Goal: Participate in discussion

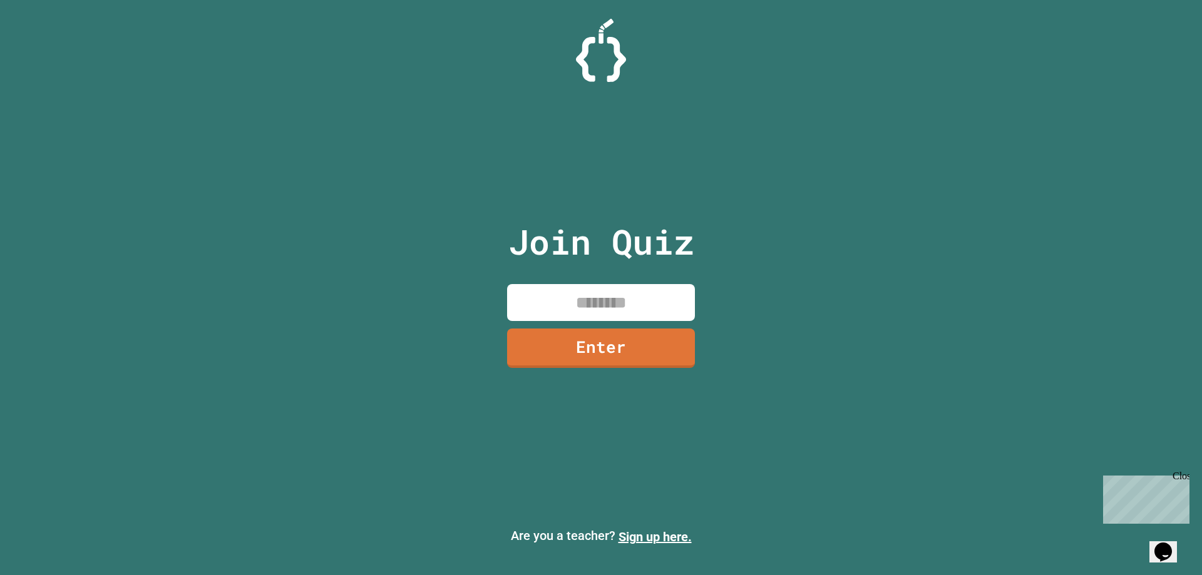
click at [568, 308] on input at bounding box center [601, 302] width 188 height 37
type input "********"
click at [608, 334] on link "Enter" at bounding box center [600, 346] width 185 height 41
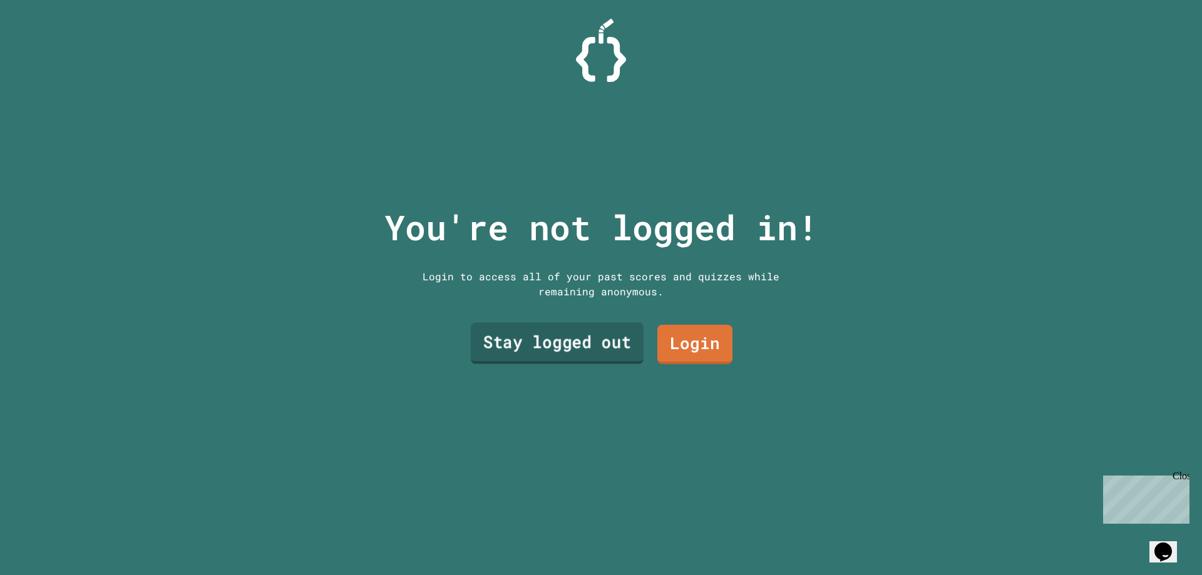
click at [610, 323] on link "Stay logged out" at bounding box center [557, 343] width 173 height 41
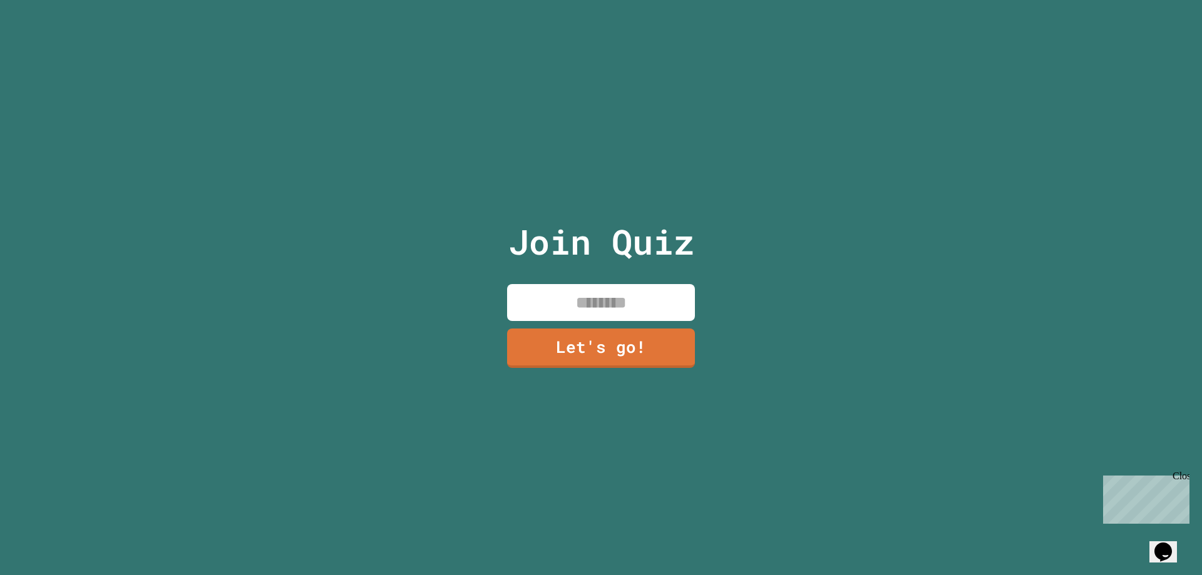
click at [616, 289] on input at bounding box center [601, 302] width 188 height 37
type input "****"
click at [565, 351] on link "Let's go!" at bounding box center [600, 346] width 185 height 41
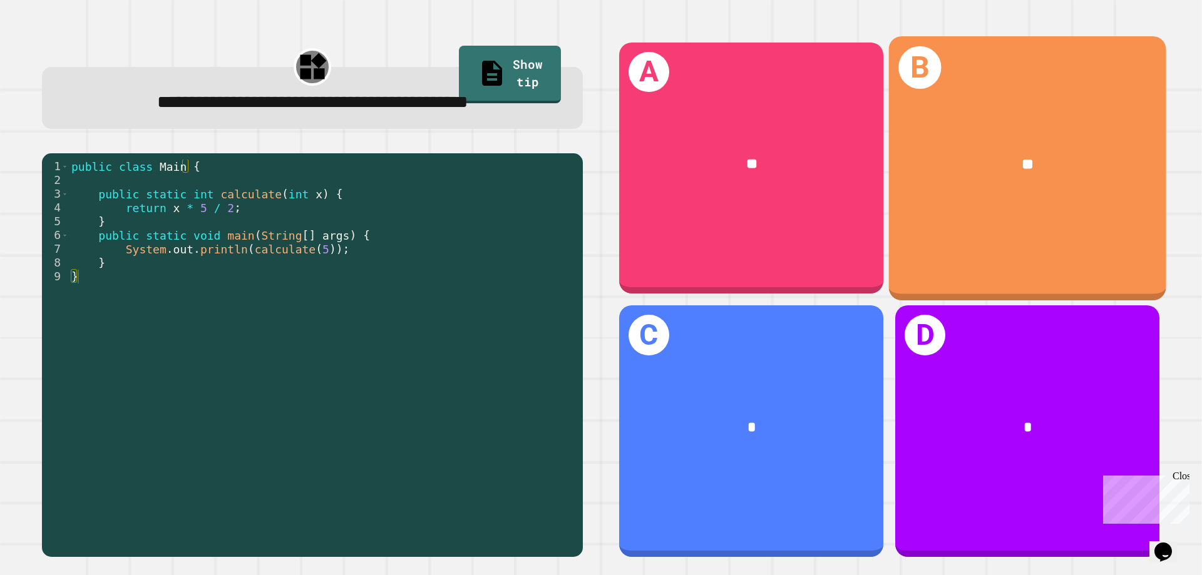
click at [1082, 272] on div "B **" at bounding box center [1027, 168] width 277 height 264
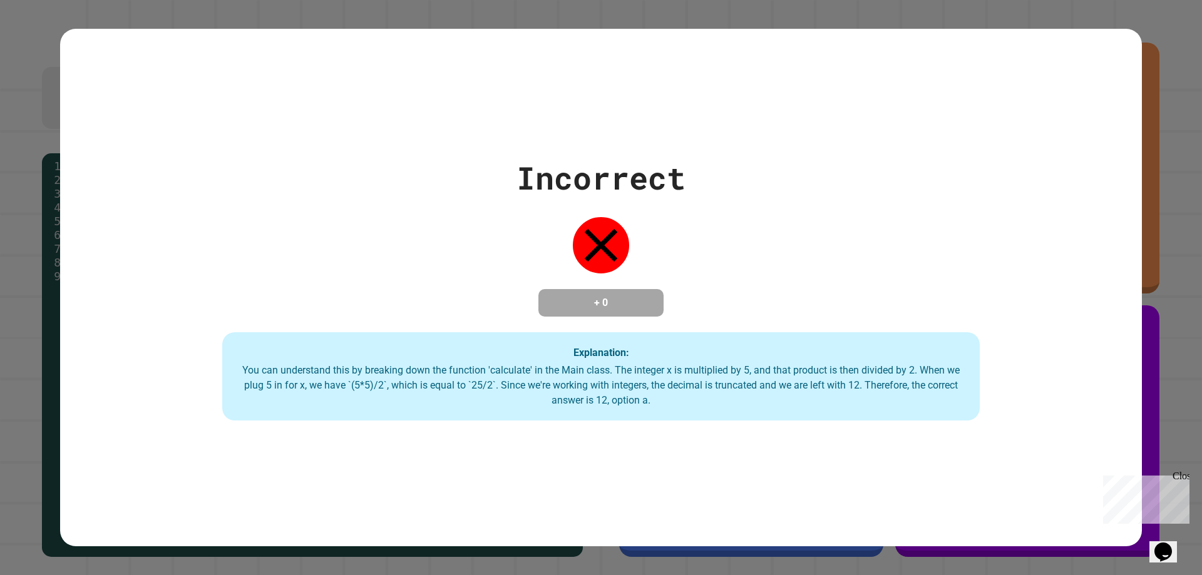
click at [1149, 289] on div "Incorrect + 0 Explanation: You can understand this by breaking down the functio…" at bounding box center [601, 287] width 1202 height 575
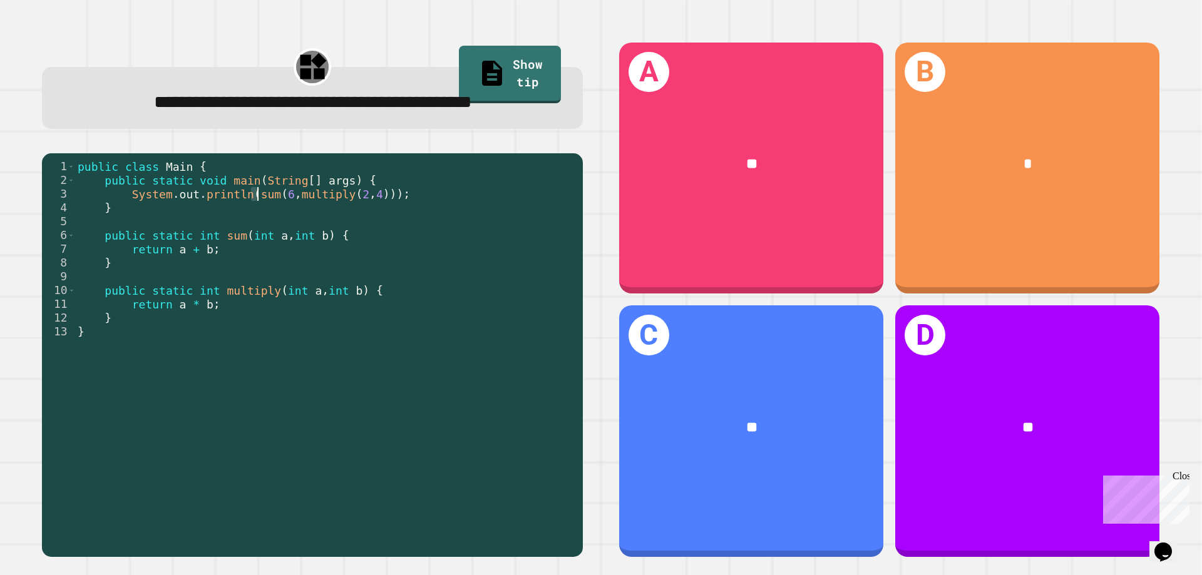
drag, startPoint x: 249, startPoint y: 225, endPoint x: 260, endPoint y: 227, distance: 11.4
click at [260, 227] on div "public class Main { public static void main ( String [ ] args ) { System . out …" at bounding box center [325, 339] width 501 height 358
drag, startPoint x: 274, startPoint y: 227, endPoint x: 281, endPoint y: 227, distance: 6.9
click at [281, 227] on div "public class Main { public static void main ( String [ ] args ) { System . out …" at bounding box center [325, 339] width 501 height 358
drag, startPoint x: 295, startPoint y: 227, endPoint x: 331, endPoint y: 227, distance: 36.3
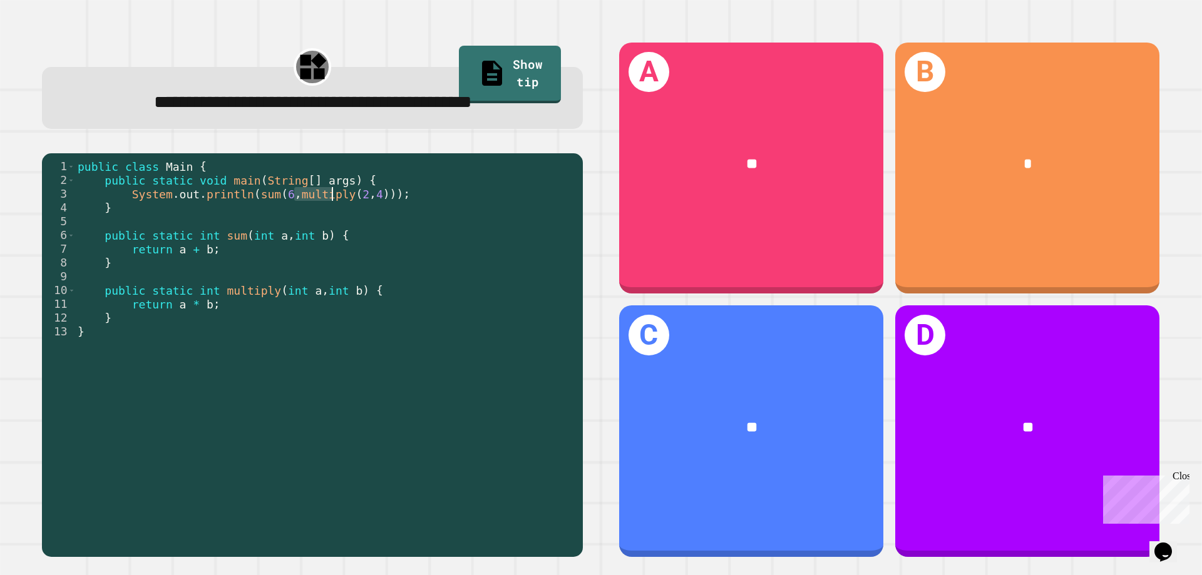
click at [331, 227] on div "public class Main { public static void main ( String [ ] args ) { System . out …" at bounding box center [325, 339] width 501 height 358
click at [345, 227] on div "public class Main { public static void main ( String [ ] args ) { System . out …" at bounding box center [325, 339] width 501 height 358
click at [387, 227] on div "public class Main { public static void main ( String [ ] args ) { System . out …" at bounding box center [325, 339] width 501 height 358
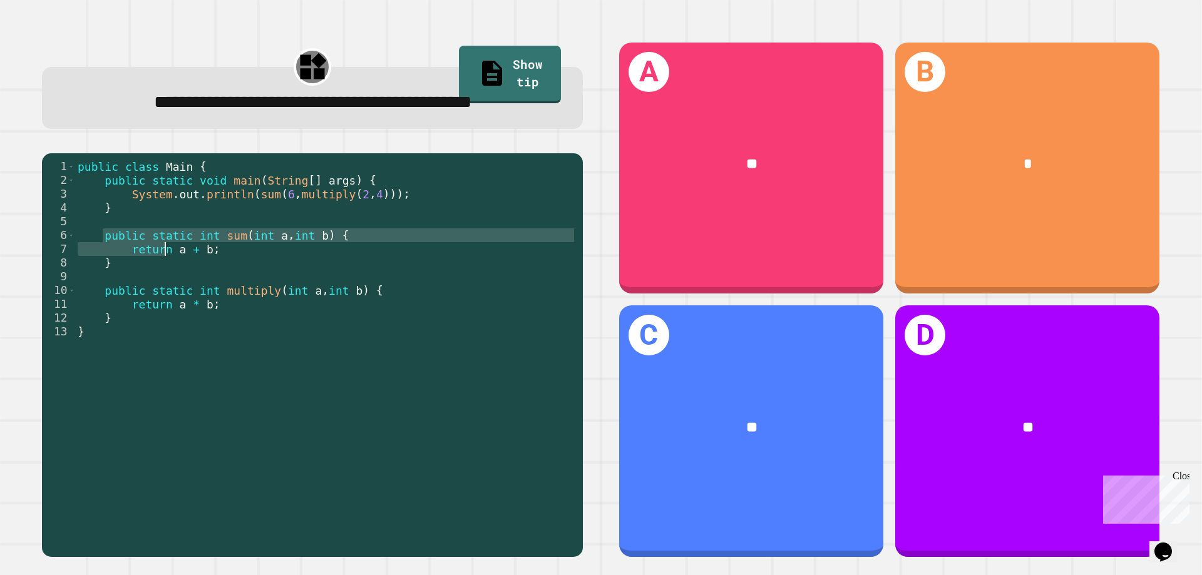
drag, startPoint x: 100, startPoint y: 268, endPoint x: 161, endPoint y: 278, distance: 62.2
click at [161, 278] on div "public class Main { public static void main ( String [ ] args ) { System . out …" at bounding box center [325, 339] width 501 height 358
click at [167, 275] on div "public class Main { public static void main ( String [ ] args ) { System . out …" at bounding box center [325, 325] width 501 height 331
drag, startPoint x: 126, startPoint y: 264, endPoint x: 226, endPoint y: 272, distance: 100.5
click at [224, 274] on div "public class Main { public static void main ( String [ ] args ) { System . out …" at bounding box center [325, 339] width 501 height 358
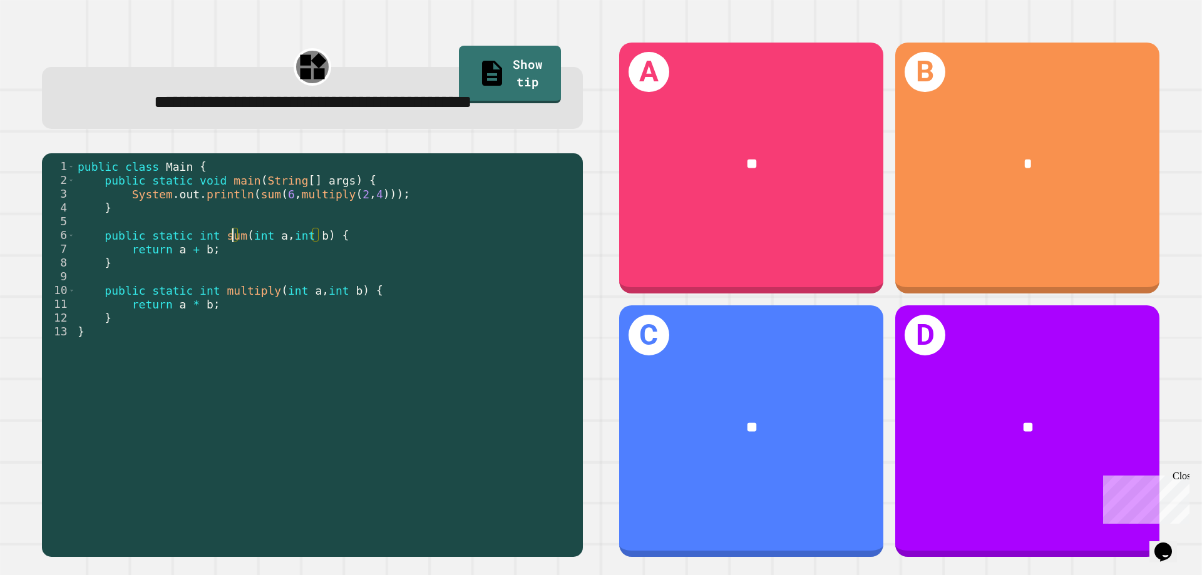
click at [232, 265] on div "public class Main { public static void main ( String [ ] args ) { System . out …" at bounding box center [325, 339] width 501 height 358
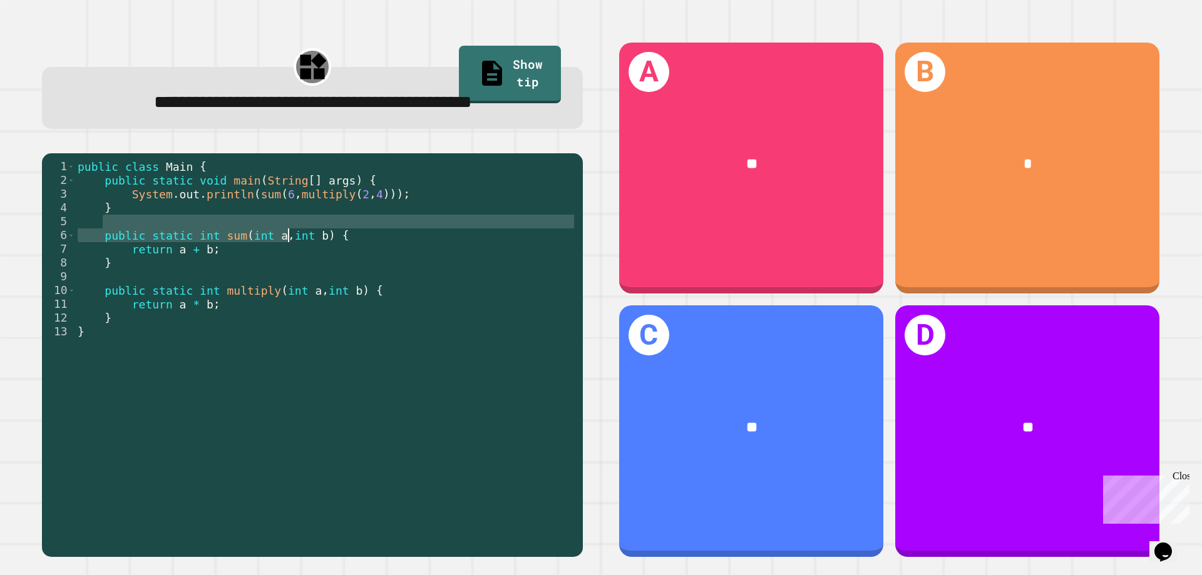
drag, startPoint x: 274, startPoint y: 260, endPoint x: 287, endPoint y: 269, distance: 15.3
click at [287, 269] on div "public class Main { public static void main ( String [ ] args ) { System . out …" at bounding box center [325, 339] width 501 height 358
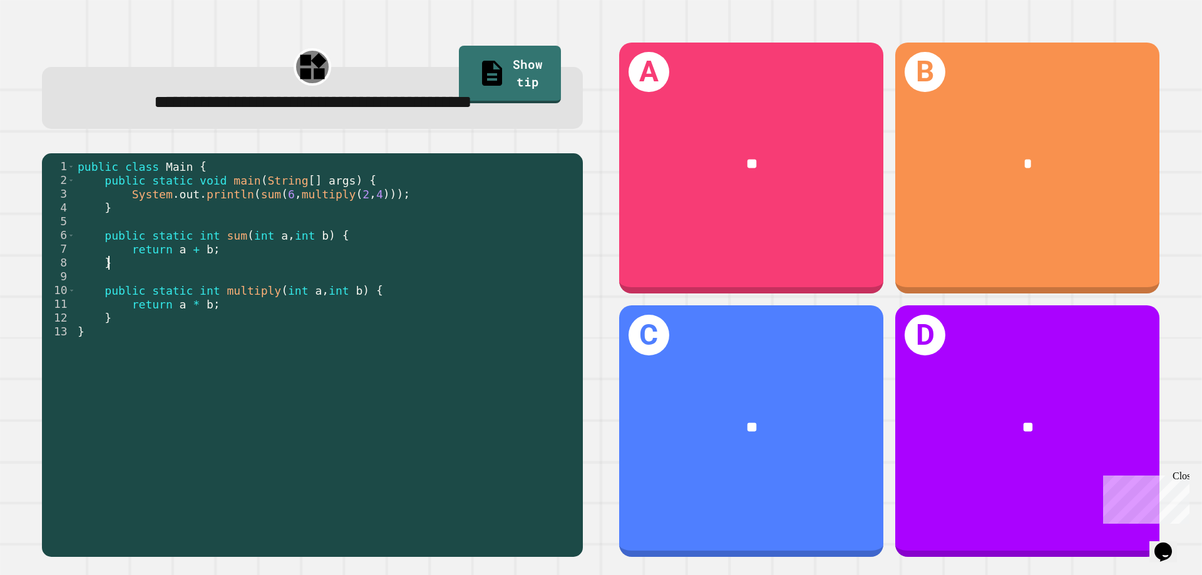
click at [264, 290] on div "public class Main { public static void main ( String [ ] args ) { System . out …" at bounding box center [325, 339] width 501 height 358
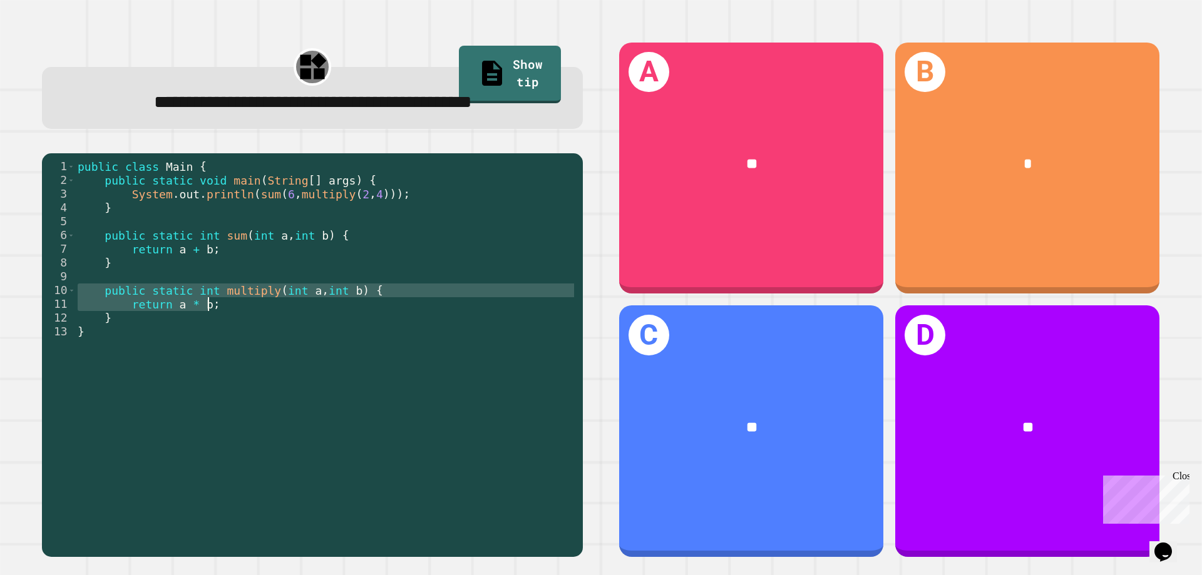
drag, startPoint x: 95, startPoint y: 318, endPoint x: 215, endPoint y: 333, distance: 121.1
click at [215, 333] on div "public class Main { public static void main ( String [ ] args ) { System . out …" at bounding box center [325, 339] width 501 height 358
click at [225, 325] on div "public class Main { public static void main ( String [ ] args ) { System . out …" at bounding box center [325, 325] width 501 height 331
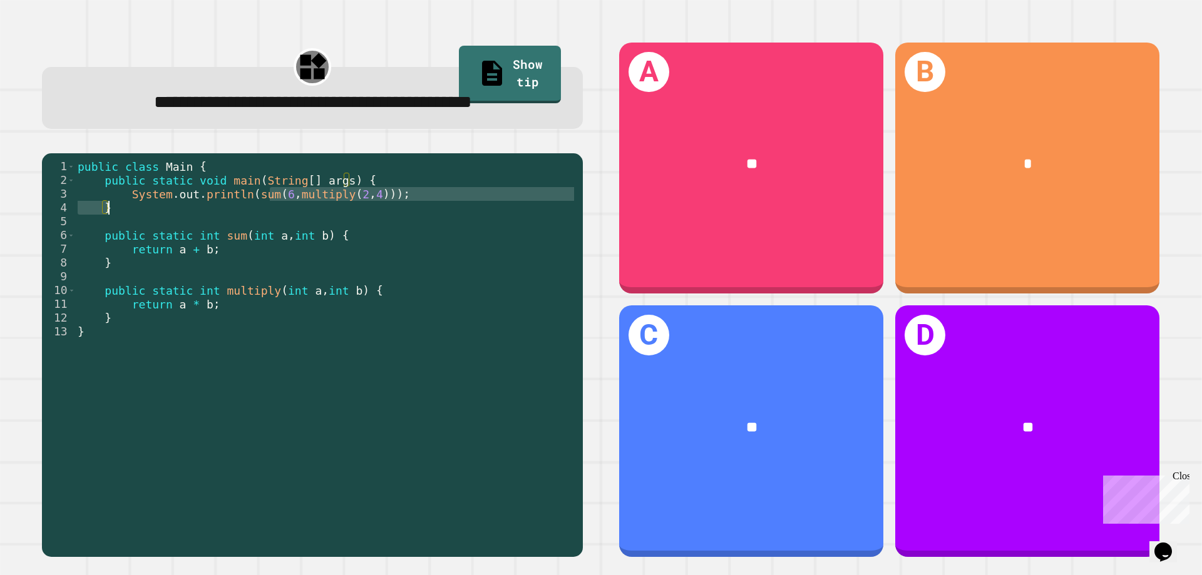
click at [269, 234] on div "public class Main { public static void main ( String [ ] args ) { System . out …" at bounding box center [325, 339] width 501 height 358
click at [254, 267] on div "public class Main { public static void main ( String [ ] args ) { System . out …" at bounding box center [325, 339] width 501 height 358
drag, startPoint x: 271, startPoint y: 227, endPoint x: 269, endPoint y: 235, distance: 8.4
click at [269, 235] on div "public class Main { public static void main ( String [ ] args ) { System . out …" at bounding box center [325, 339] width 501 height 358
click at [265, 277] on div "public class Main { public static void main ( String [ ] args ) { System . out …" at bounding box center [325, 339] width 501 height 358
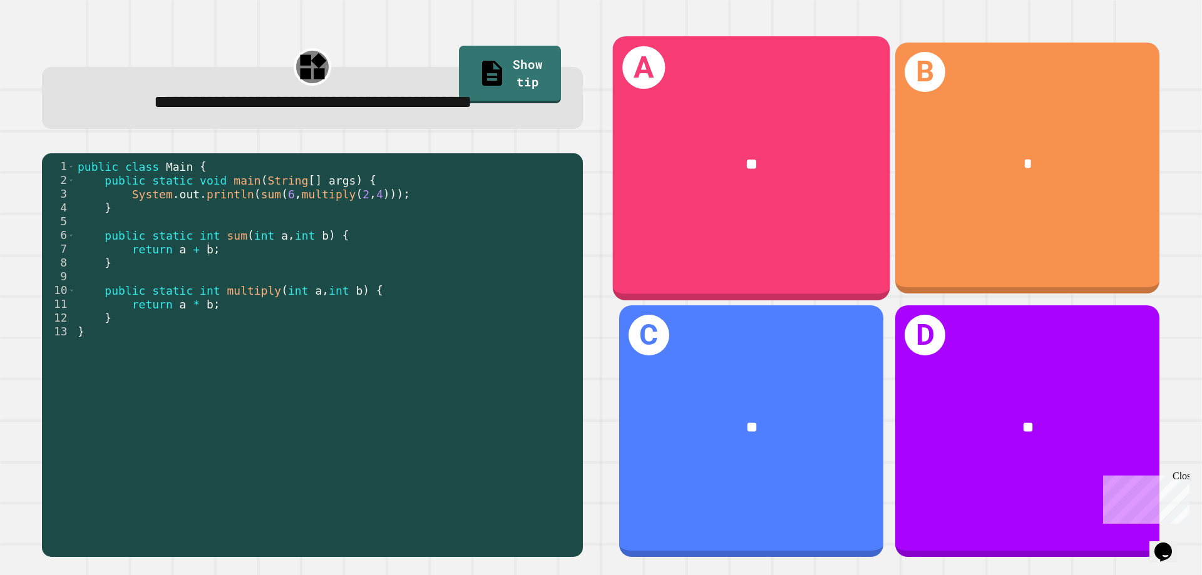
click at [665, 230] on div "A **" at bounding box center [751, 168] width 277 height 264
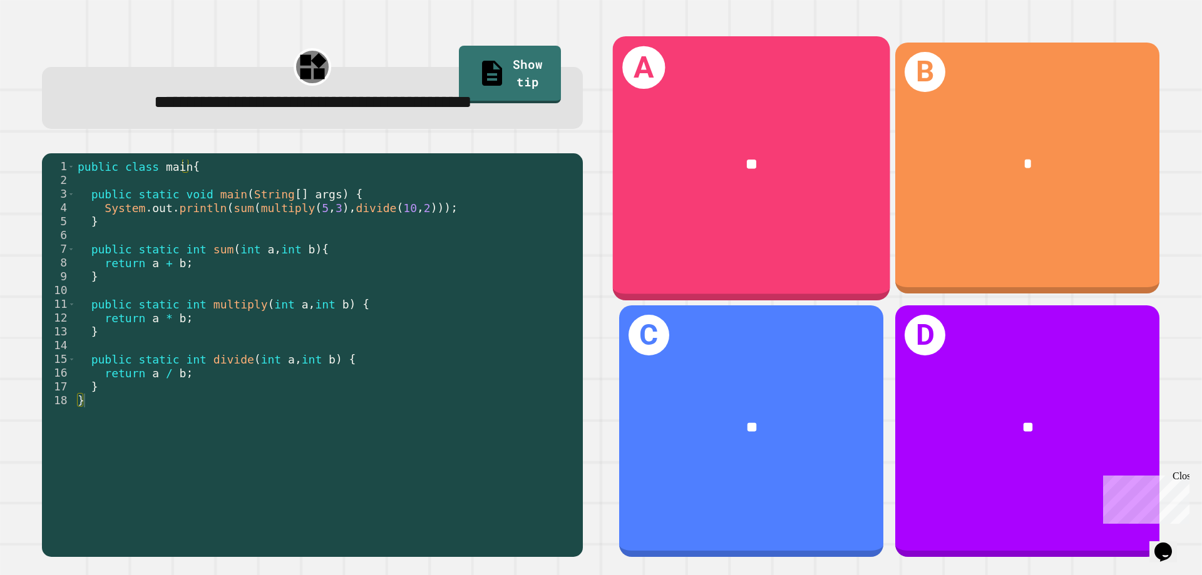
click at [746, 166] on span "**" at bounding box center [752, 163] width 12 height 15
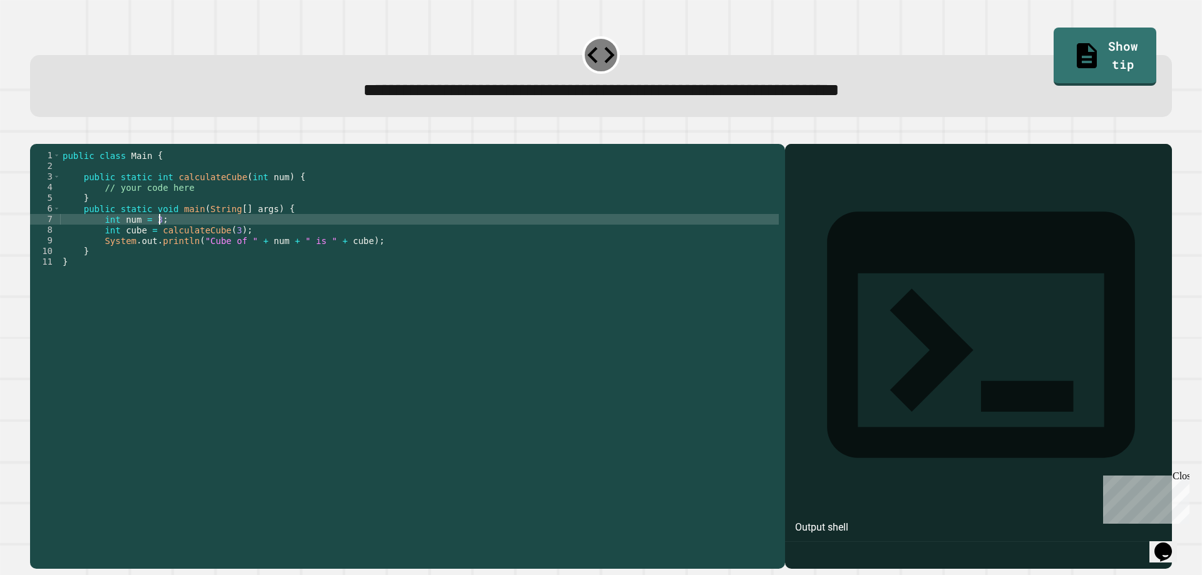
click at [553, 235] on div "public class Main { public static int calculateCube ( int num ) { // your code …" at bounding box center [419, 341] width 719 height 383
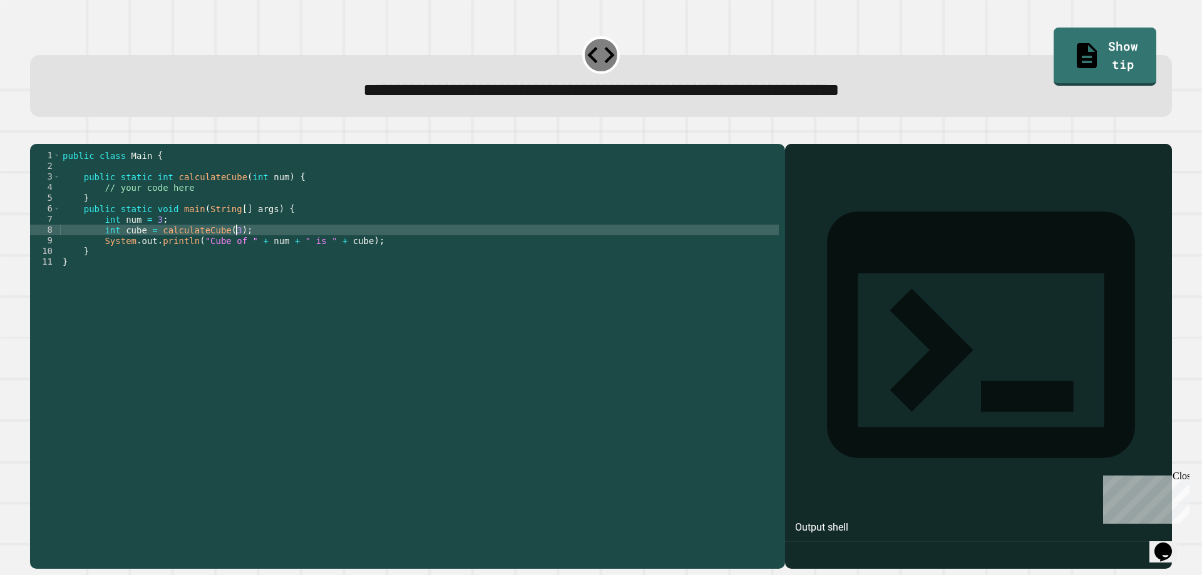
click at [543, 252] on div "public class Main { public static int calculateCube ( int num ) { // your code …" at bounding box center [419, 341] width 719 height 383
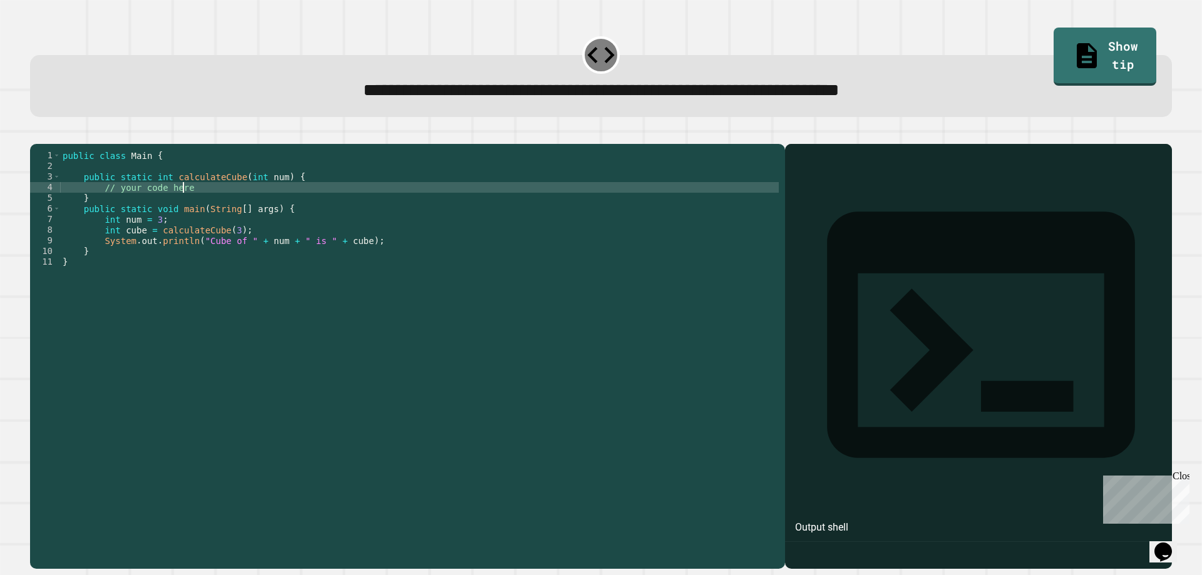
click at [358, 207] on div "public class Main { public static int calculateCube ( int num ) { // your code …" at bounding box center [419, 341] width 719 height 383
click at [335, 202] on div "public class Main { public static int calculateCube ( int num ) { // your code …" at bounding box center [419, 331] width 719 height 362
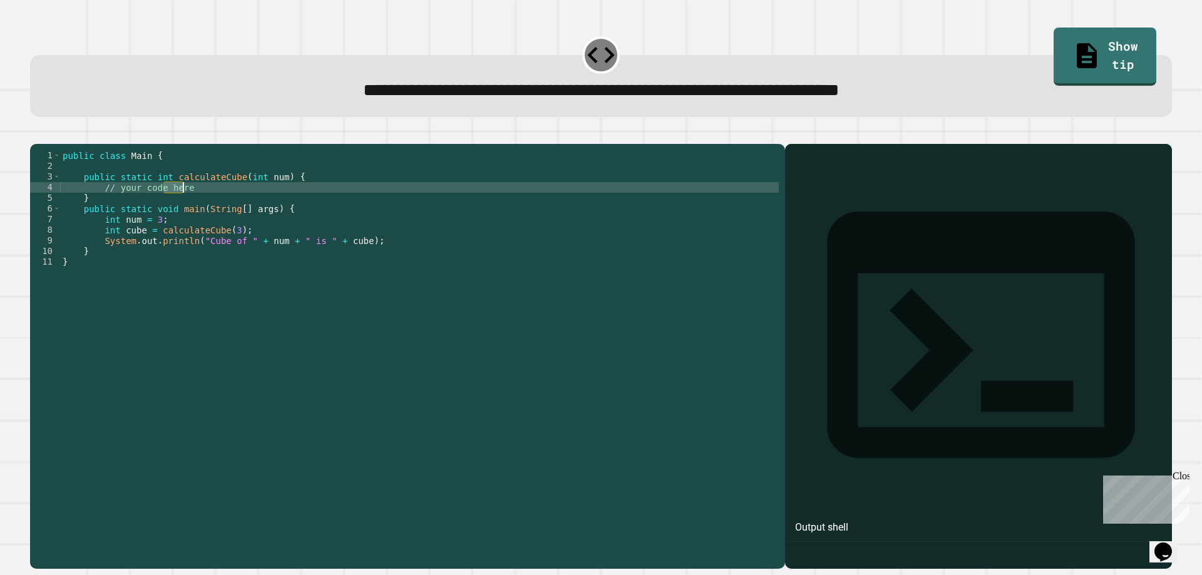
click at [335, 202] on div "public class Main { public static int calculateCube ( int num ) { // your code …" at bounding box center [419, 341] width 719 height 383
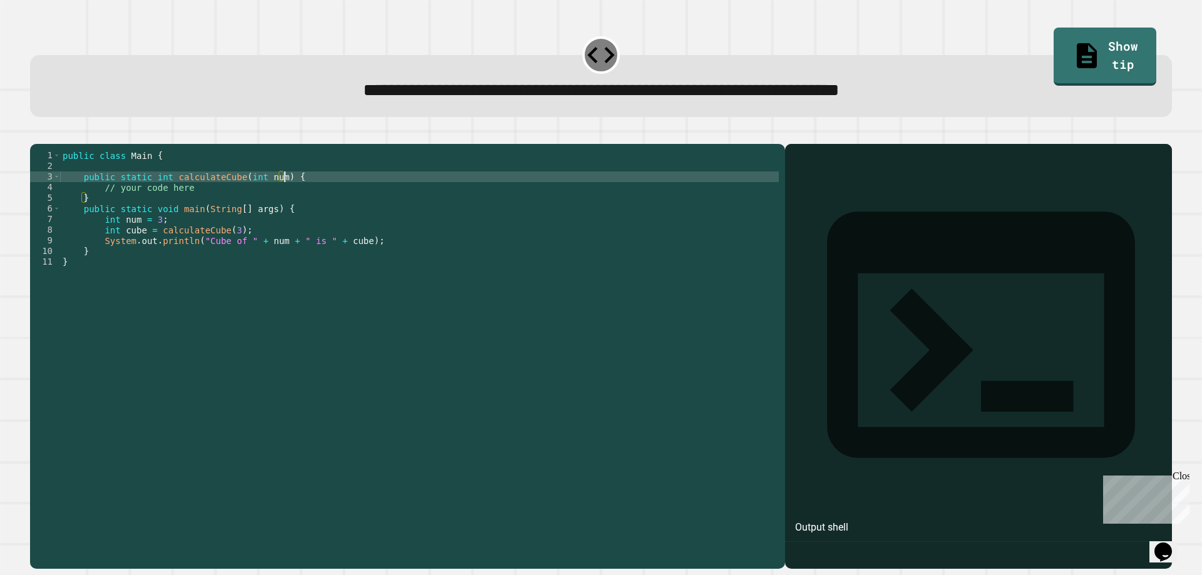
click at [324, 190] on div "public class Main { public static int calculateCube ( int num ) { // your code …" at bounding box center [419, 341] width 719 height 383
type textarea "**********"
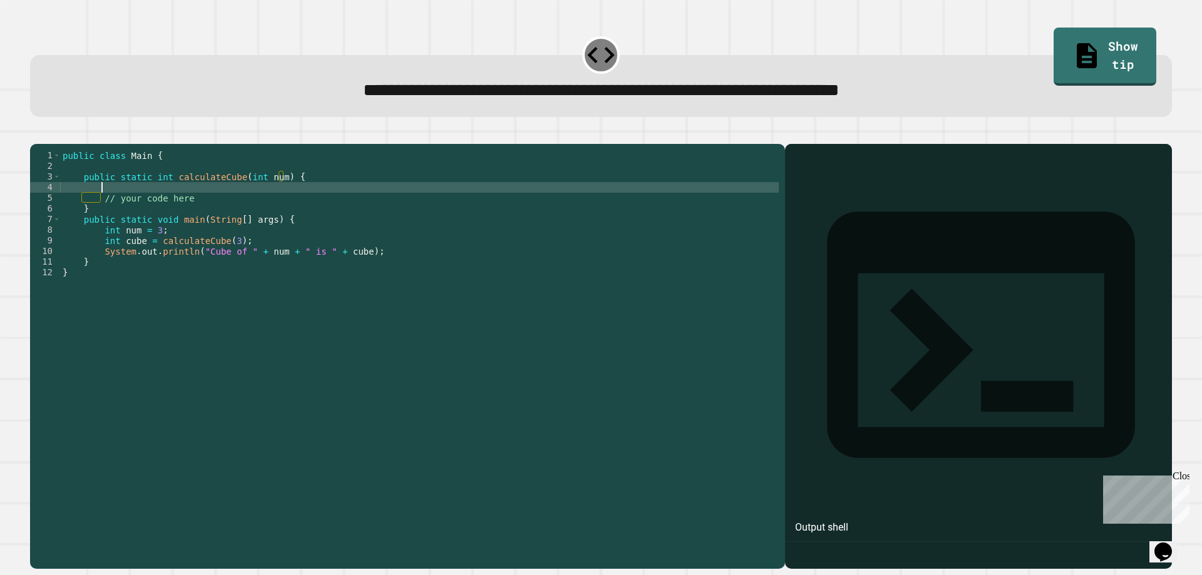
scroll to position [0, 2]
type textarea "*"
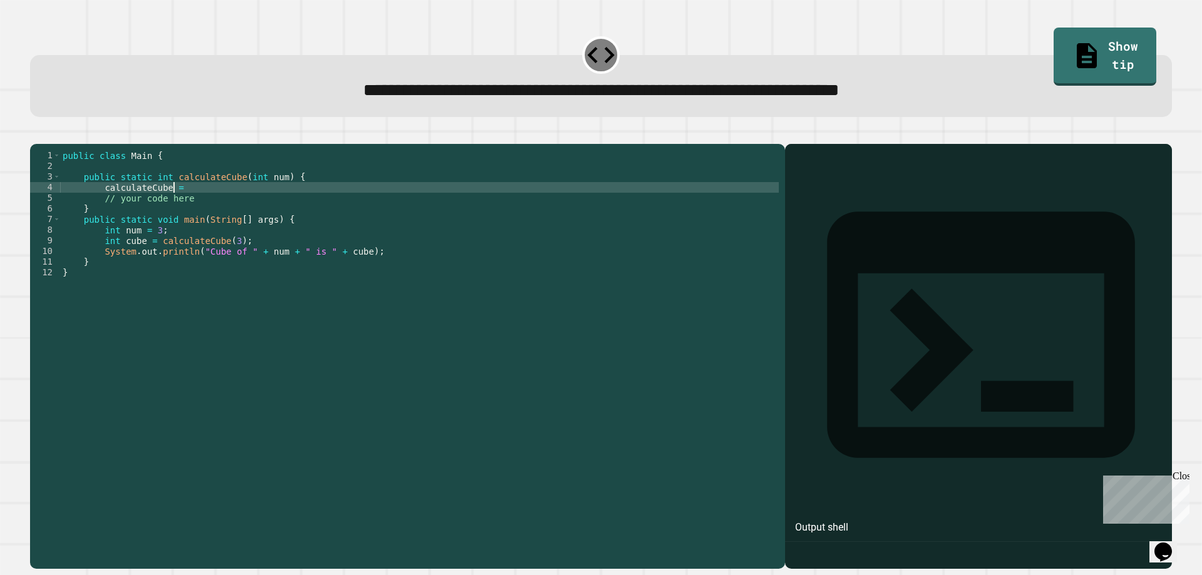
scroll to position [0, 8]
drag, startPoint x: 342, startPoint y: 353, endPoint x: 441, endPoint y: 299, distance: 113.2
click at [441, 305] on div "public class Main { public static int calculateCube ( int num ) { calculateCube…" at bounding box center [419, 341] width 719 height 383
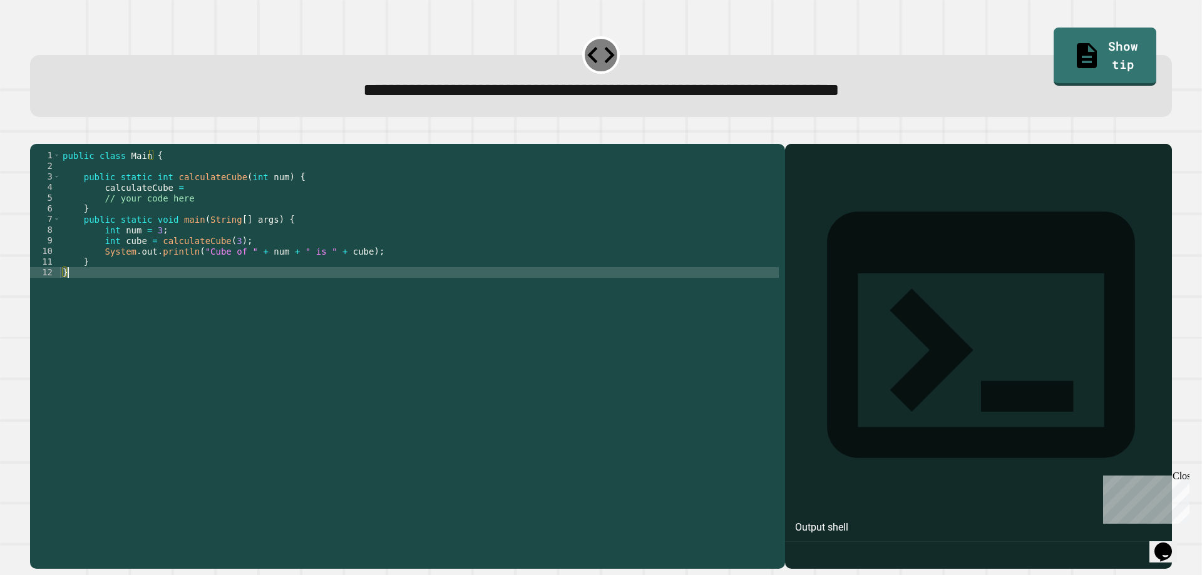
click at [285, 220] on div "public class Main { public static int calculateCube ( int num ) { calculateCube…" at bounding box center [419, 341] width 719 height 383
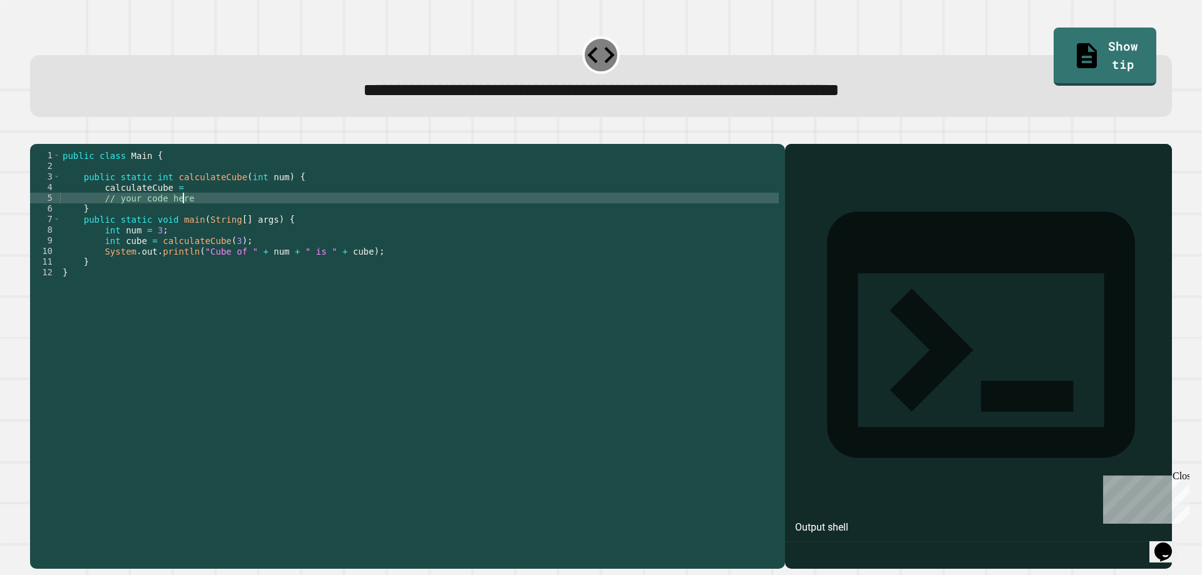
click at [250, 203] on div "public class Main { public static int calculateCube ( int num ) { calculateCube…" at bounding box center [419, 341] width 719 height 383
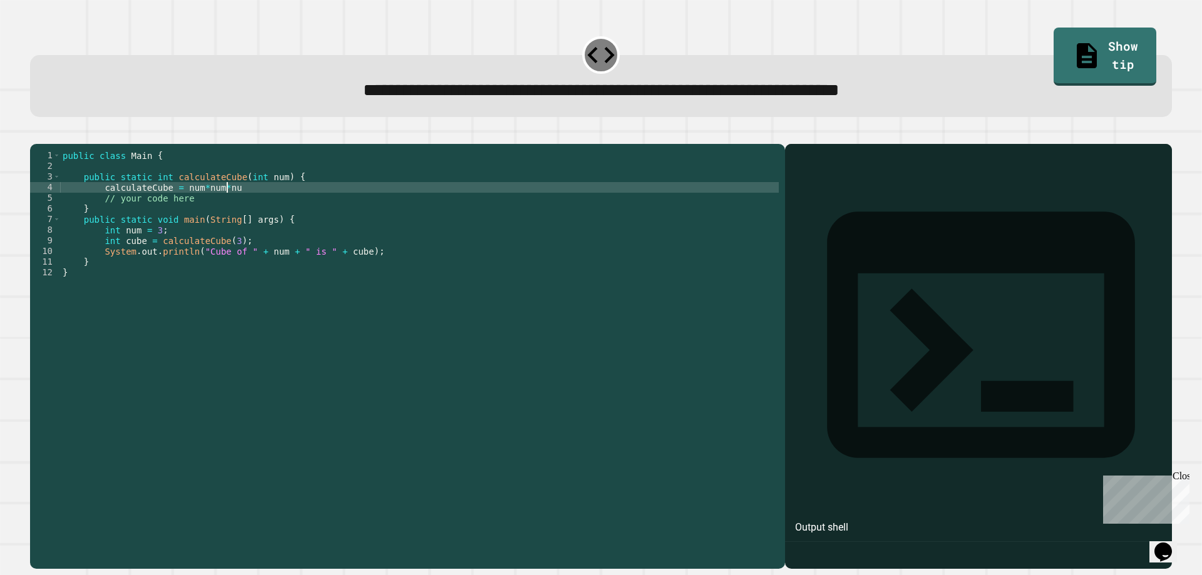
scroll to position [0, 11]
type textarea "**********"
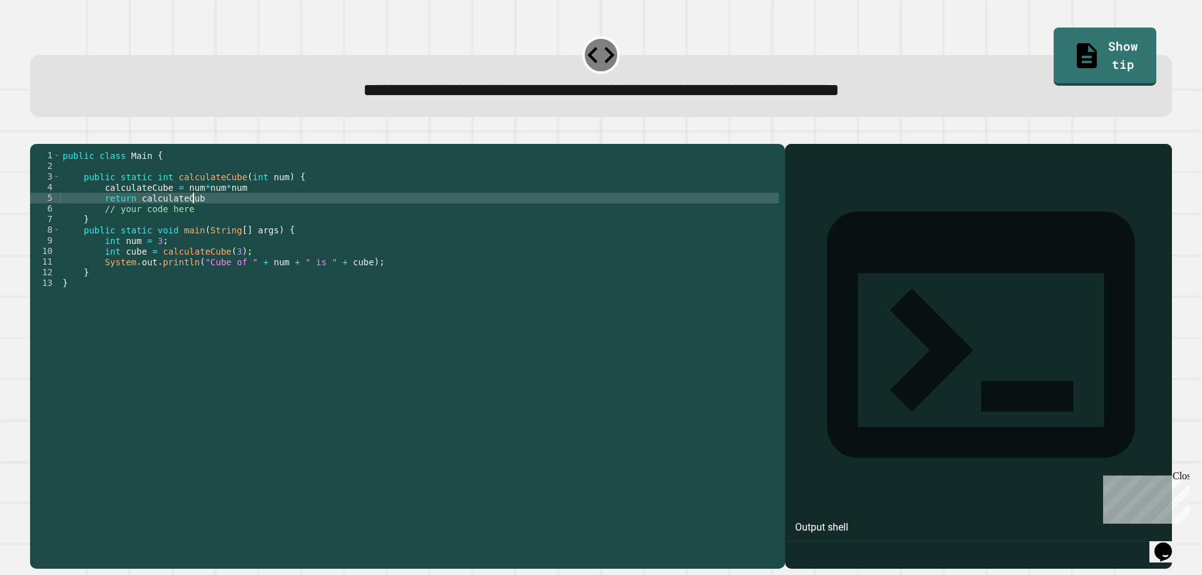
scroll to position [0, 9]
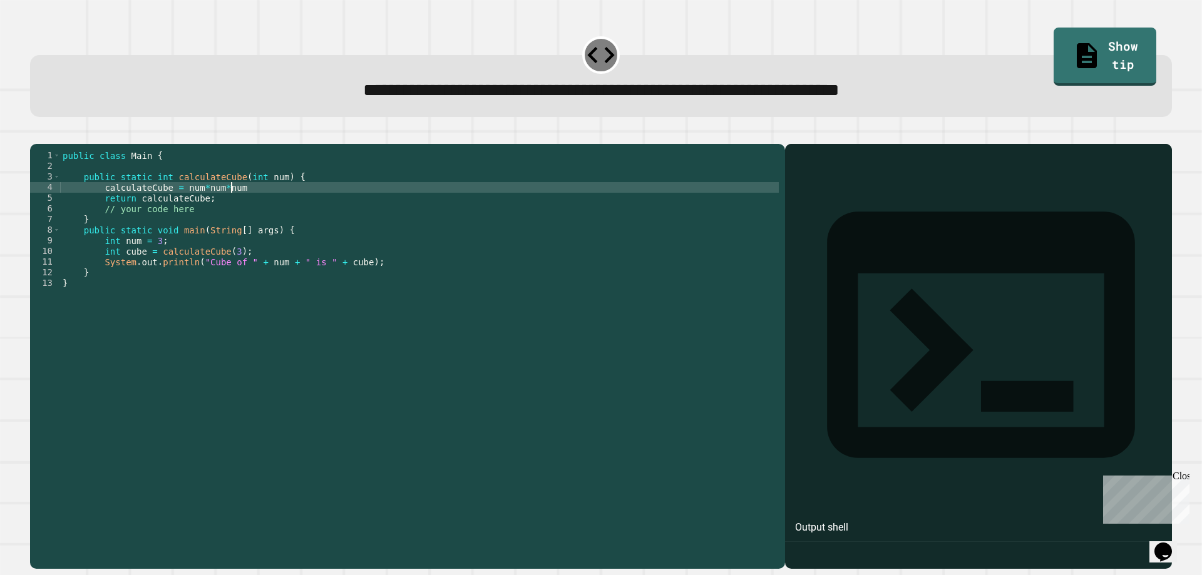
click at [249, 206] on div "public class Main { public static int calculateCube ( int num ) { calculateCube…" at bounding box center [419, 341] width 719 height 383
click at [48, 142] on icon "button" at bounding box center [44, 141] width 7 height 9
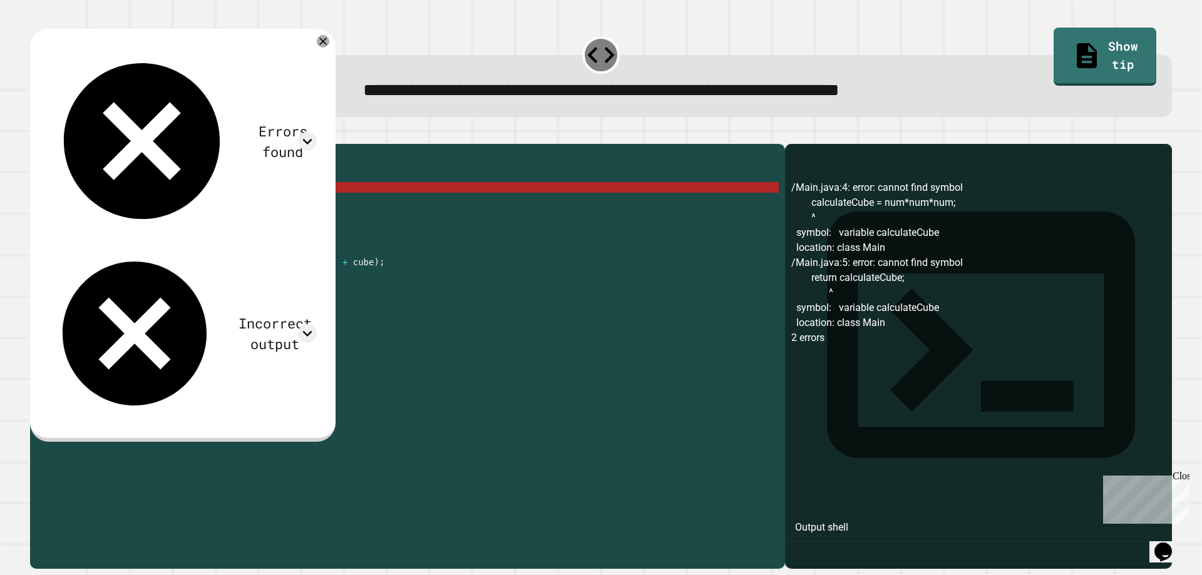
click at [178, 203] on div "public class Main { public static int calculateCube ( int num ) { calculateCube…" at bounding box center [419, 341] width 719 height 383
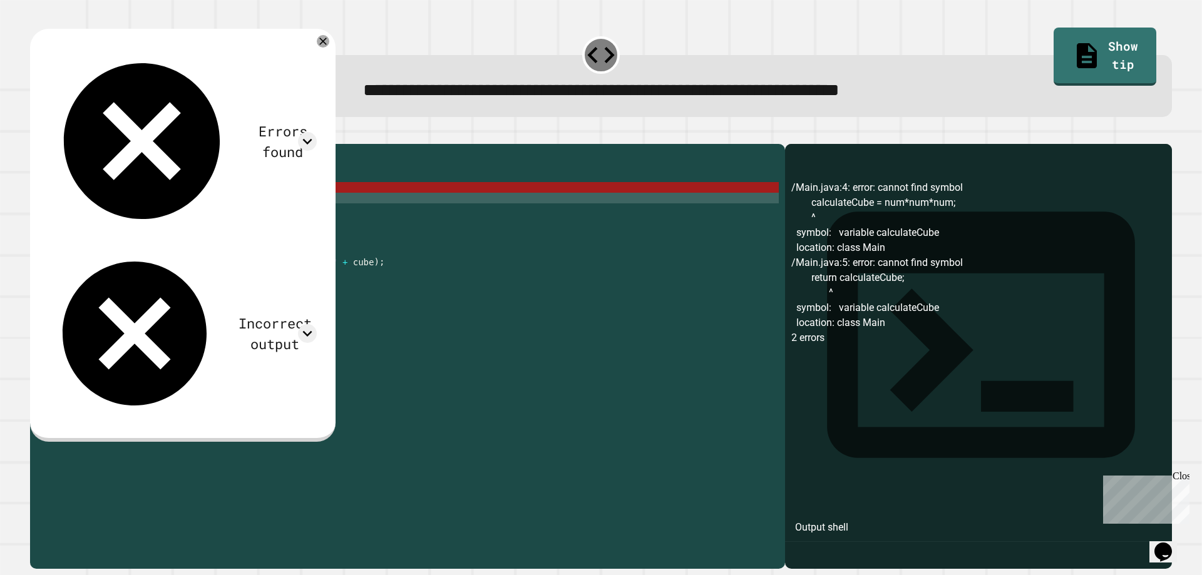
click at [112, 215] on div "public class Main { public static int calculateCube ( int num ) { calculateCube…" at bounding box center [419, 341] width 719 height 383
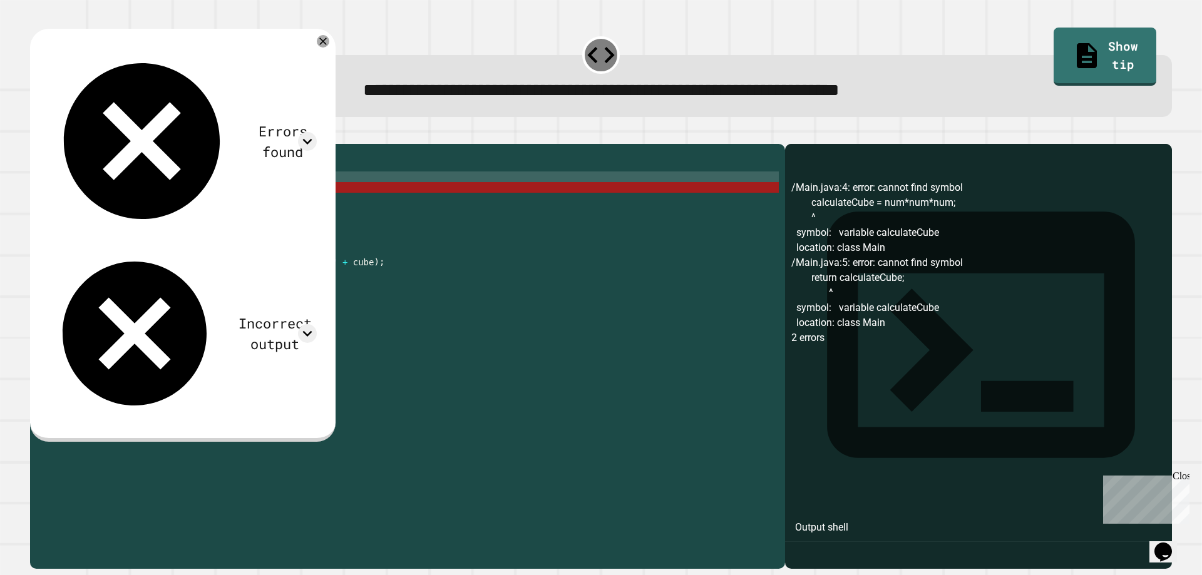
click at [173, 200] on div "public class Main { public static int calculateCube ( int num ) { calculateCube…" at bounding box center [419, 341] width 719 height 383
click at [101, 208] on div "public class Main { public static int calculateCube ( int num ) { calculateCube…" at bounding box center [419, 341] width 719 height 383
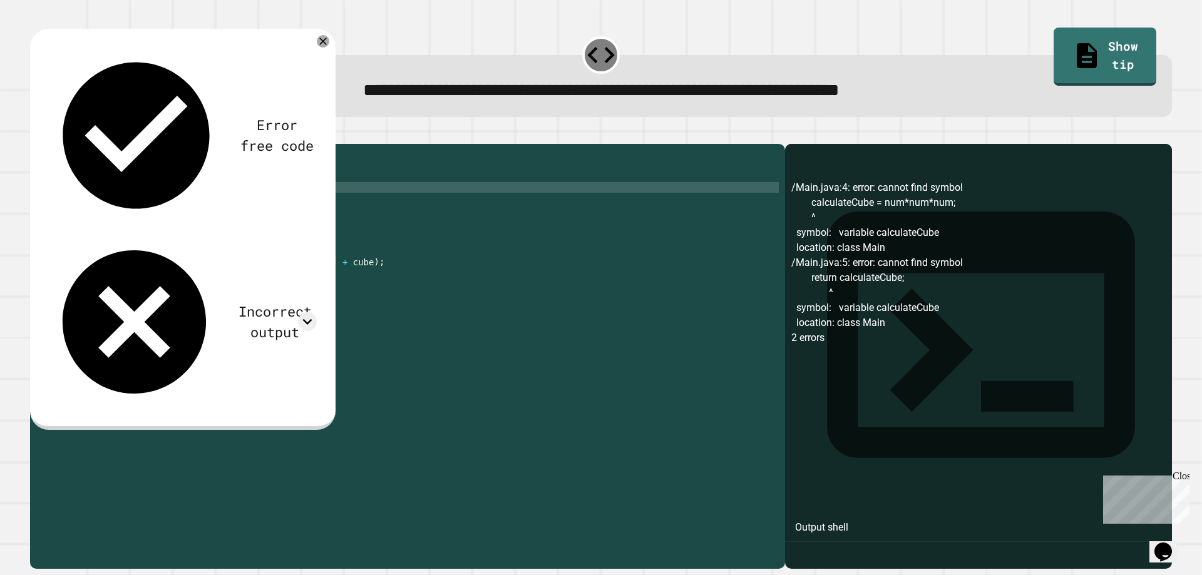
scroll to position [0, 5]
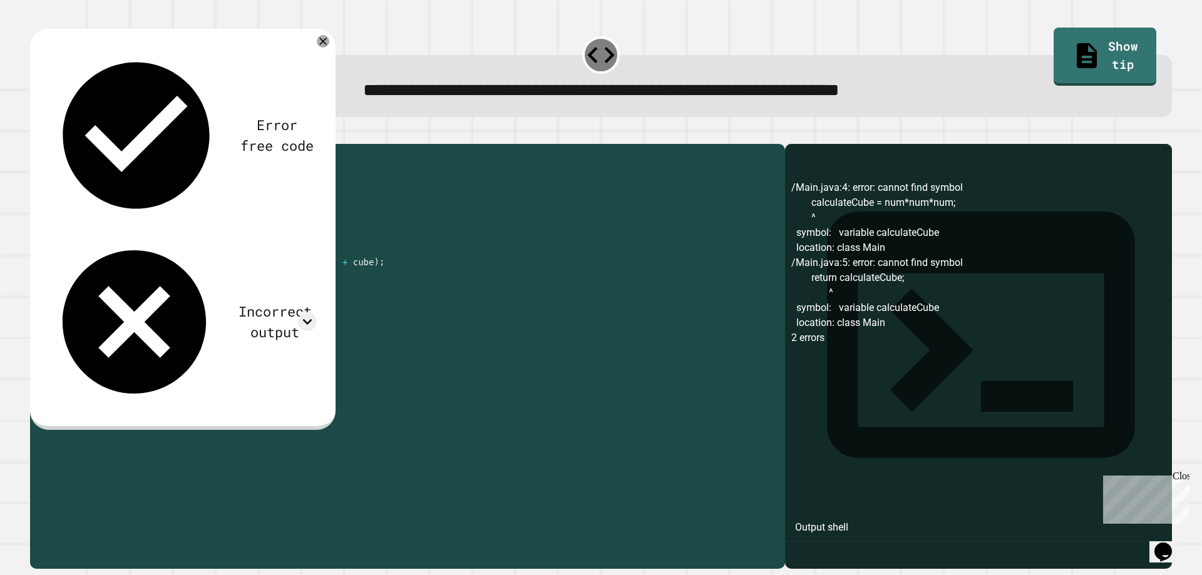
drag, startPoint x: 212, startPoint y: 216, endPoint x: 101, endPoint y: 212, distance: 110.2
click at [101, 212] on div "public class Main { public static int calculateCube ( int num ) { return calcul…" at bounding box center [419, 341] width 719 height 383
type textarea "**********"
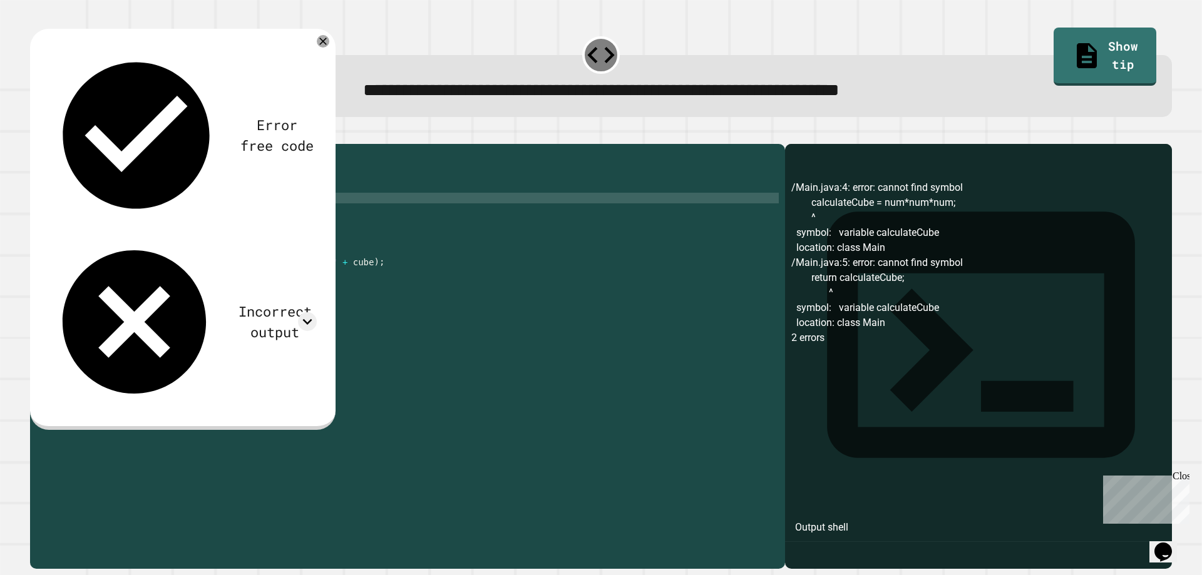
scroll to position [0, 1]
click at [36, 134] on icon "button" at bounding box center [36, 134] width 0 height 0
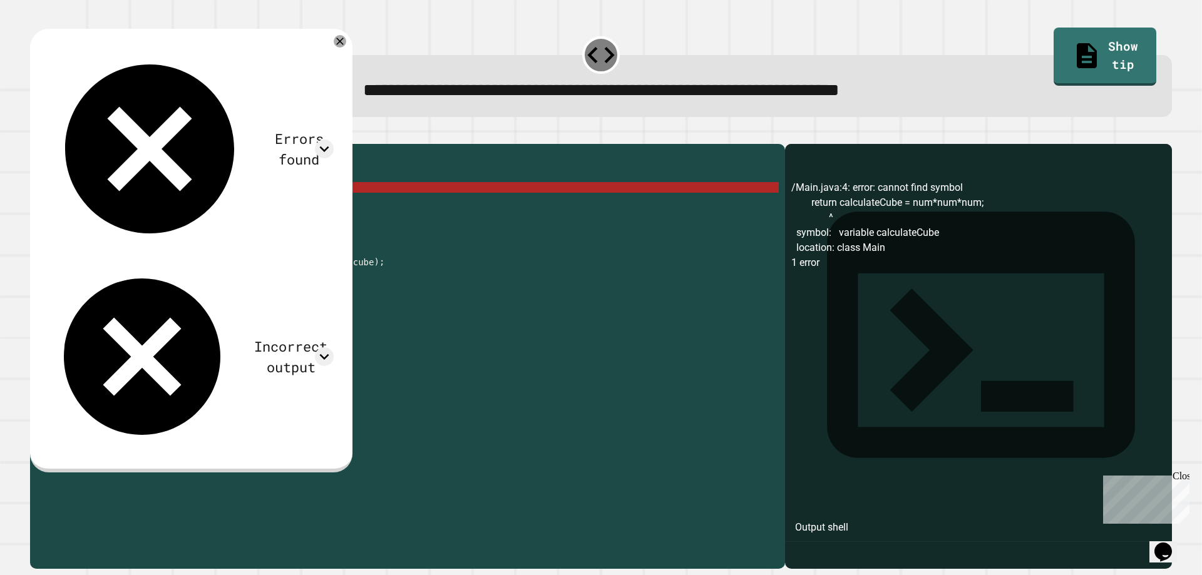
click at [133, 204] on div "public class Main { public static int calculateCube ( int num ) { return calcul…" at bounding box center [419, 341] width 719 height 383
click at [148, 210] on div "public class Main { public static int calculateCube ( int num ) { return calcul…" at bounding box center [419, 341] width 719 height 383
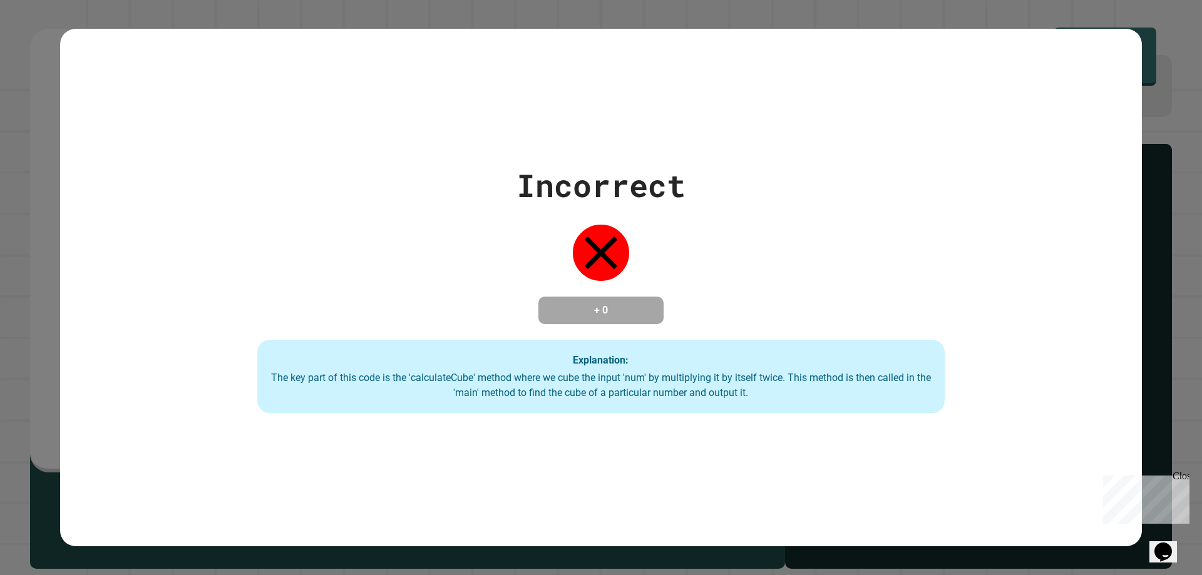
click at [174, 201] on div "Incorrect + 0 Explanation: The key part of this code is the 'calculateCube' met…" at bounding box center [601, 288] width 982 height 252
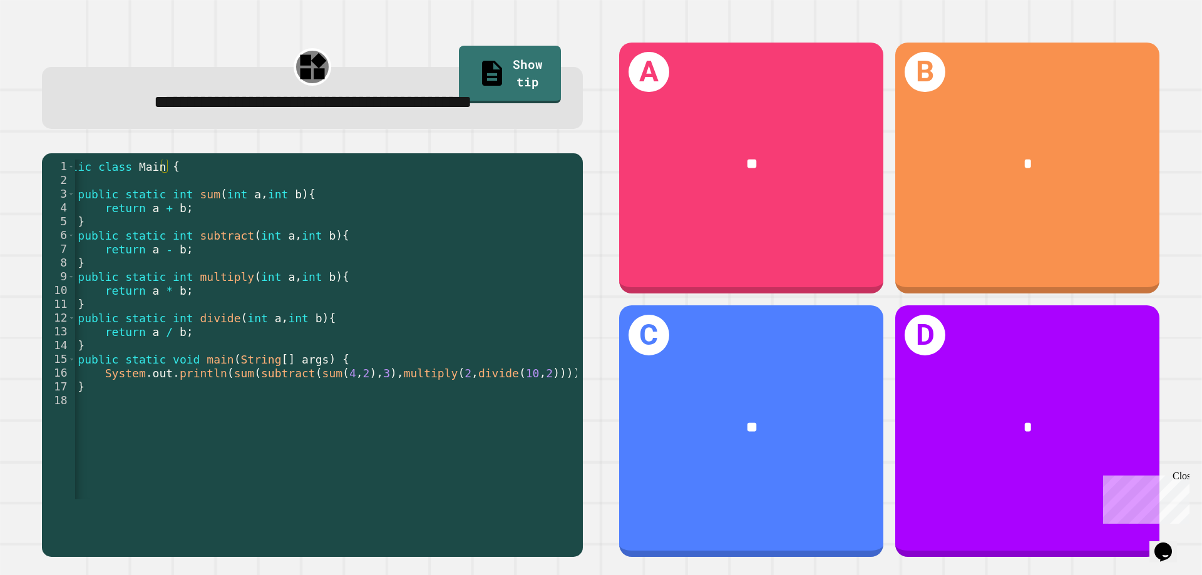
scroll to position [0, 33]
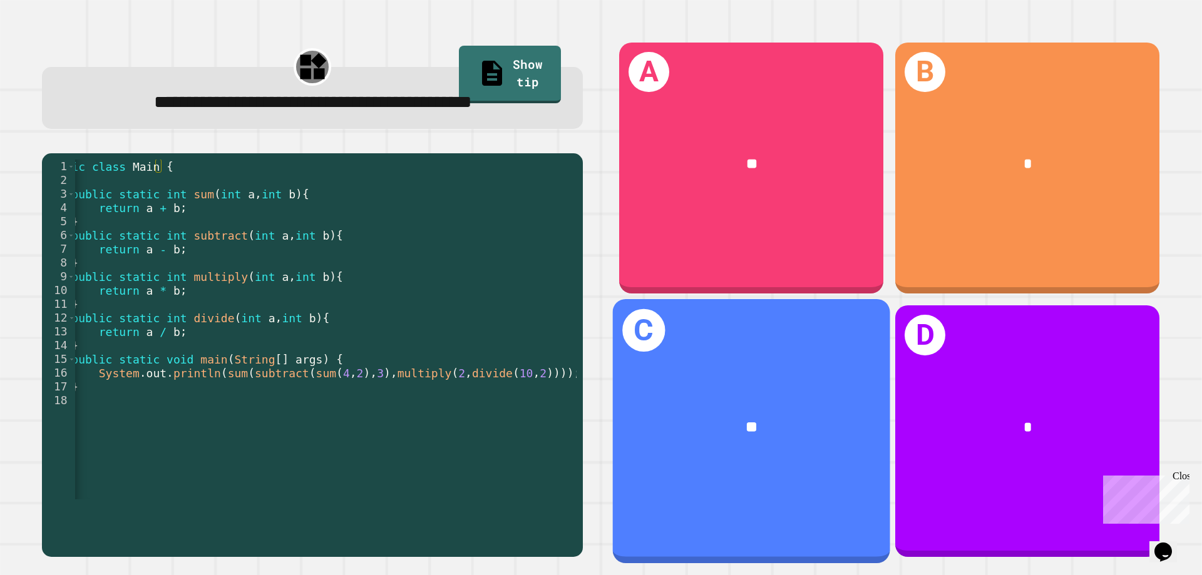
click at [694, 387] on div "**" at bounding box center [751, 428] width 277 height 84
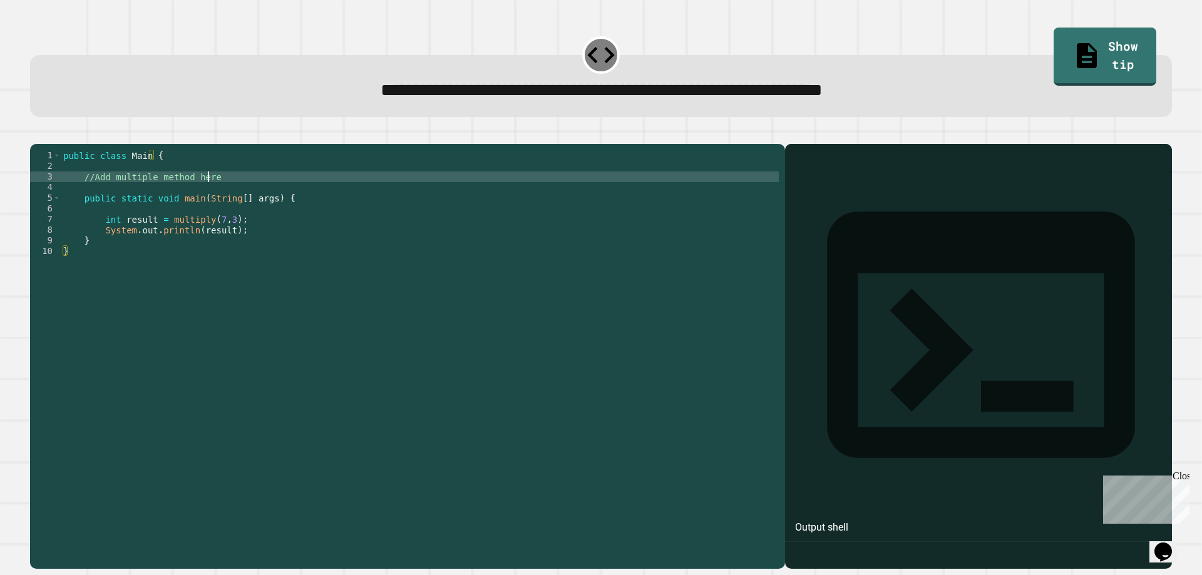
click at [216, 190] on div "public class Main { //Add multiple method here public static void main ( String…" at bounding box center [420, 341] width 718 height 383
click at [220, 194] on div "public class Main { //Add multiple method here public static void main ( String…" at bounding box center [420, 341] width 718 height 383
type textarea "**********"
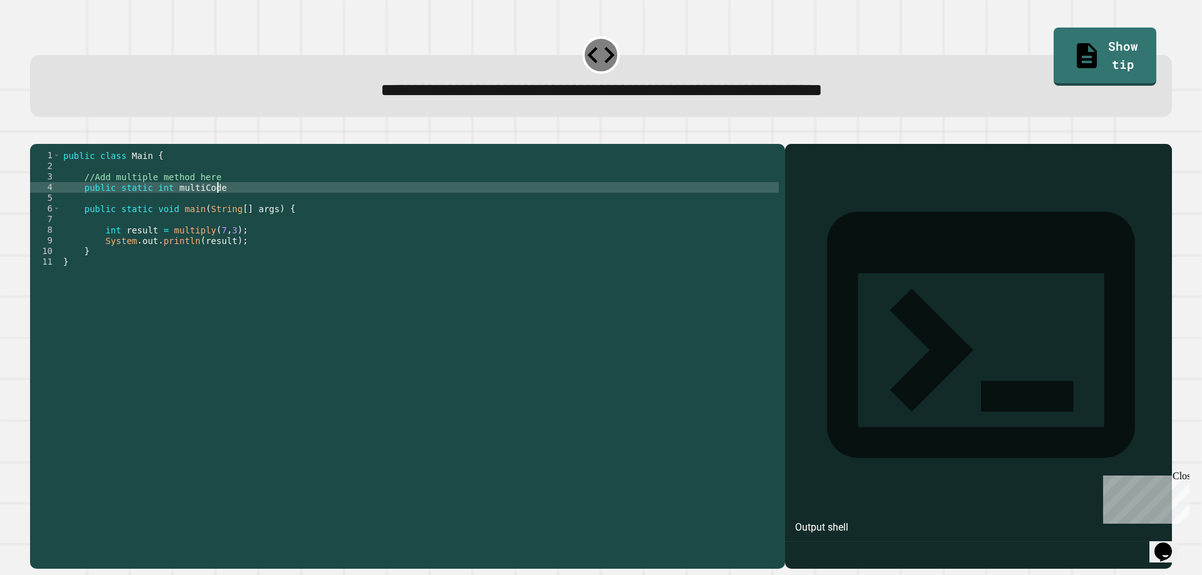
scroll to position [0, 10]
type textarea "**********"
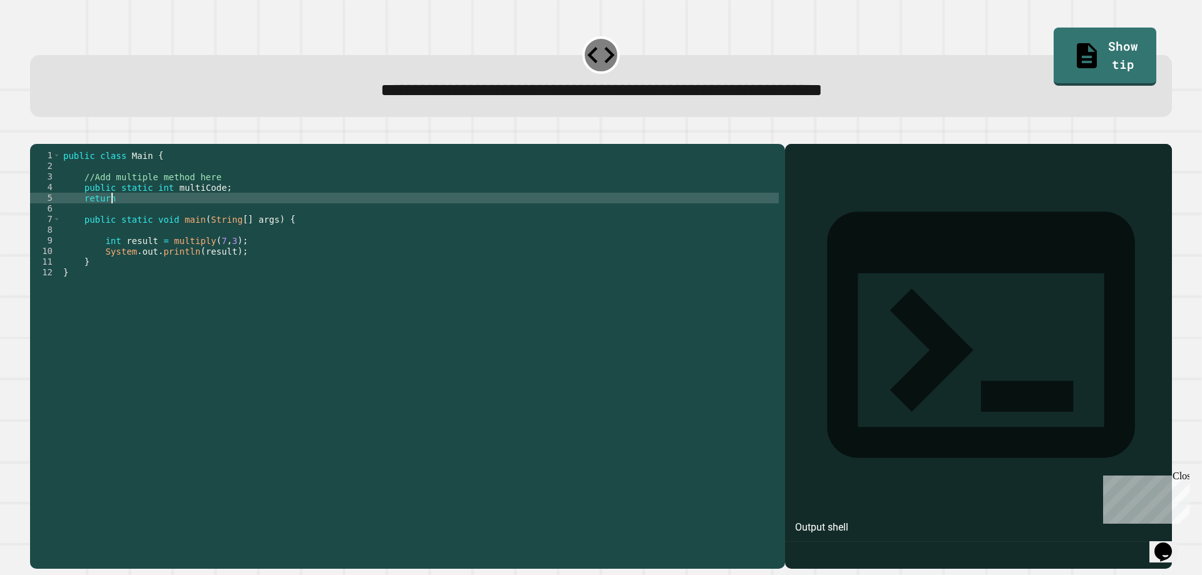
scroll to position [0, 3]
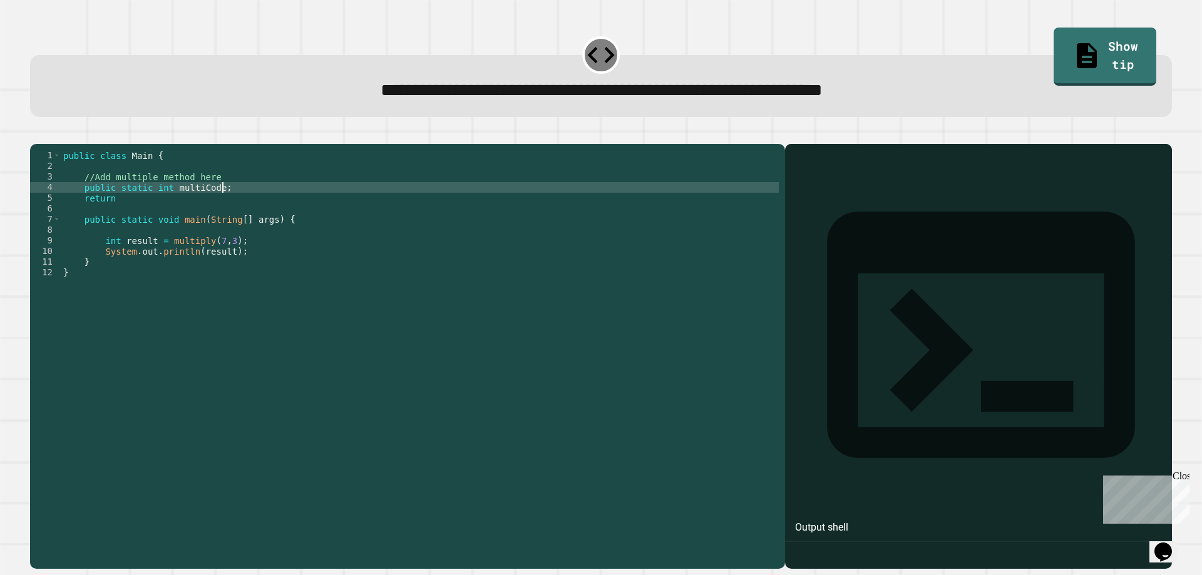
click at [225, 207] on div "public class Main { //Add multiple method here public static int multiCode ; re…" at bounding box center [420, 341] width 718 height 383
click at [208, 206] on div "public class Main { //Add multiple method here public static int multiCode ; re…" at bounding box center [420, 341] width 718 height 383
click at [212, 208] on div "public class Main { //Add multiple method here public static int multiCode ; re…" at bounding box center [420, 341] width 718 height 383
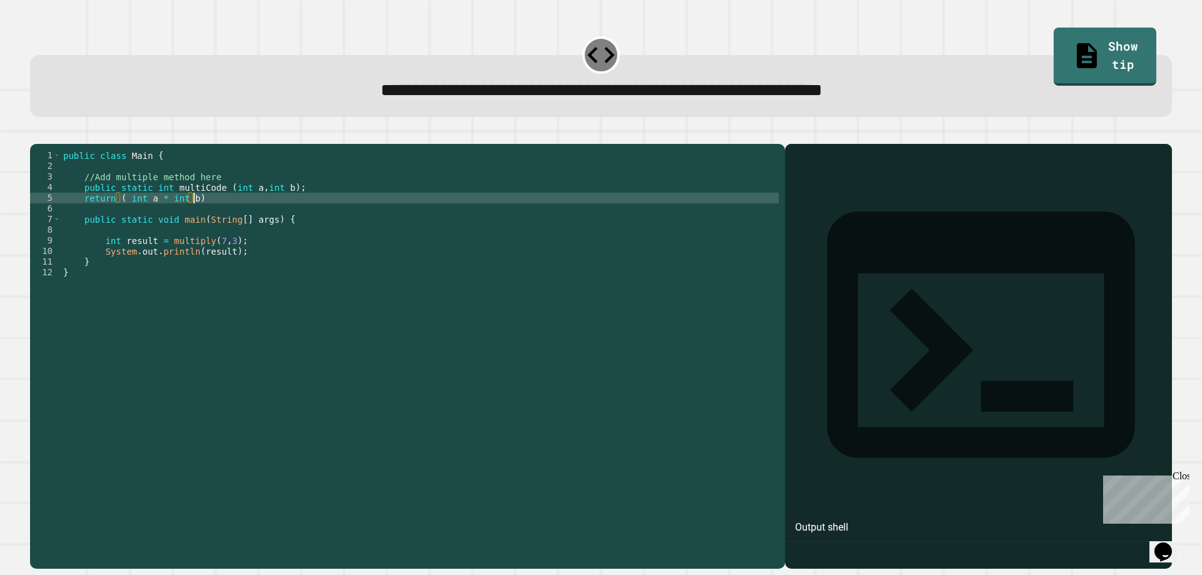
scroll to position [0, 9]
click at [36, 134] on icon "button" at bounding box center [36, 134] width 0 height 0
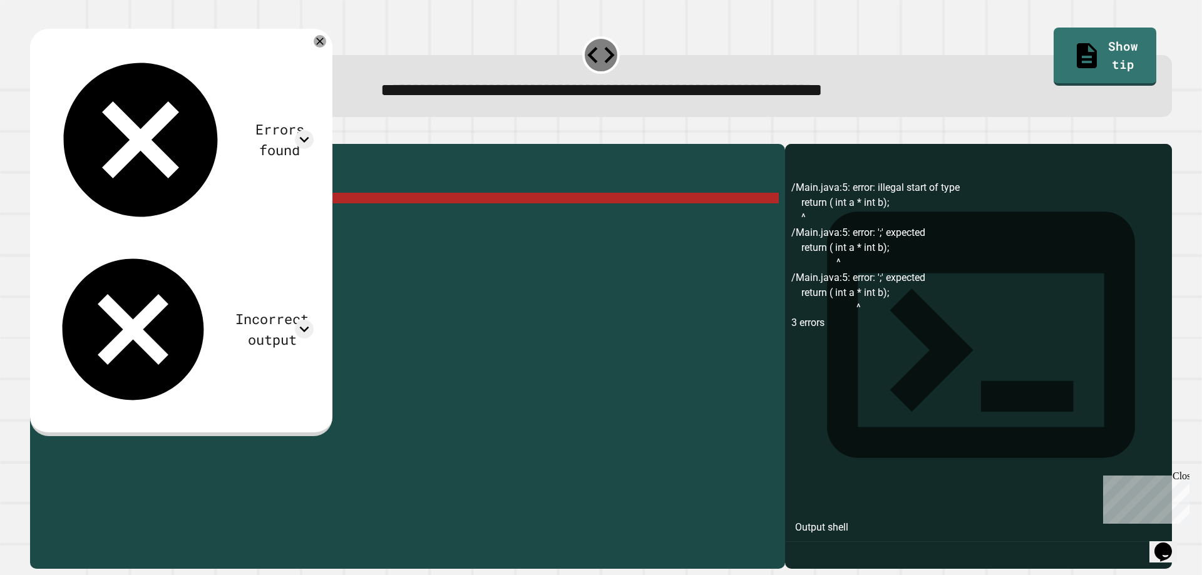
click at [80, 220] on div "public class Main { //Add multiple method here public static int multiCode ( in…" at bounding box center [420, 341] width 718 height 383
type textarea "**********"
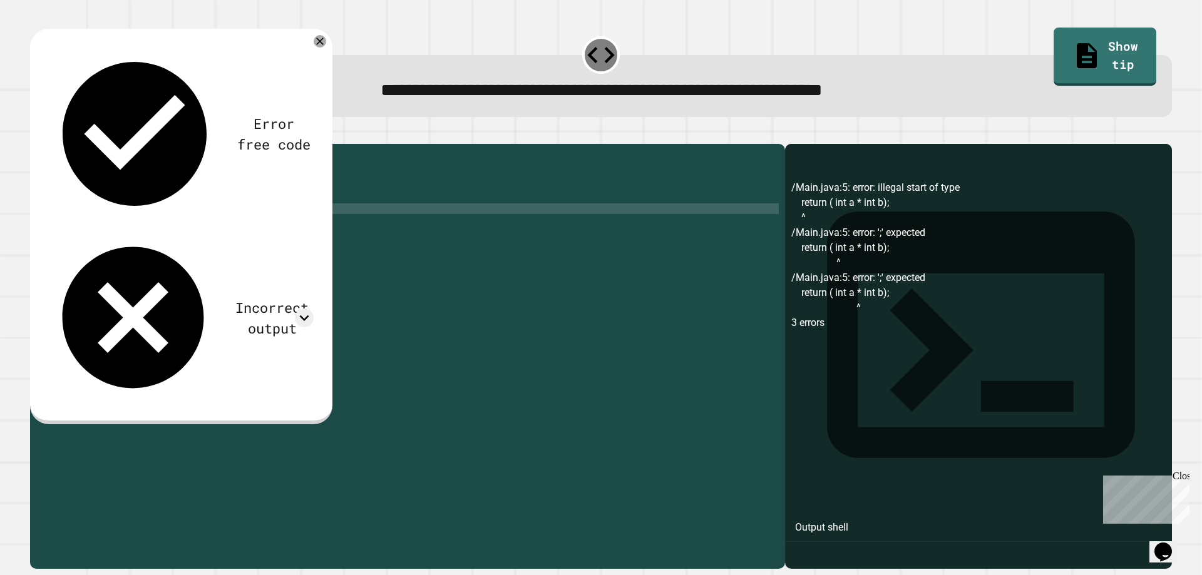
scroll to position [0, 1]
drag, startPoint x: 140, startPoint y: 217, endPoint x: 118, endPoint y: 213, distance: 21.6
click at [118, 213] on div "public class Main { //Add multiple method here public static int multiCode ( in…" at bounding box center [420, 341] width 718 height 383
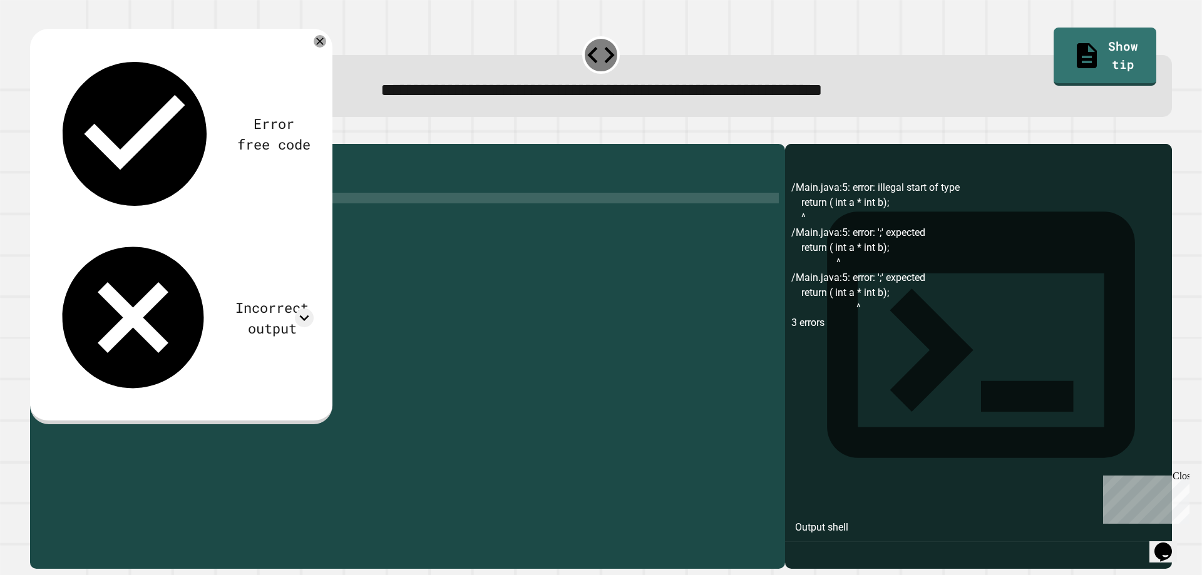
click at [167, 218] on div "public class Main { //Add multiple method here public static int multiCode ( in…" at bounding box center [420, 341] width 718 height 383
click at [36, 134] on icon "button" at bounding box center [36, 134] width 0 height 0
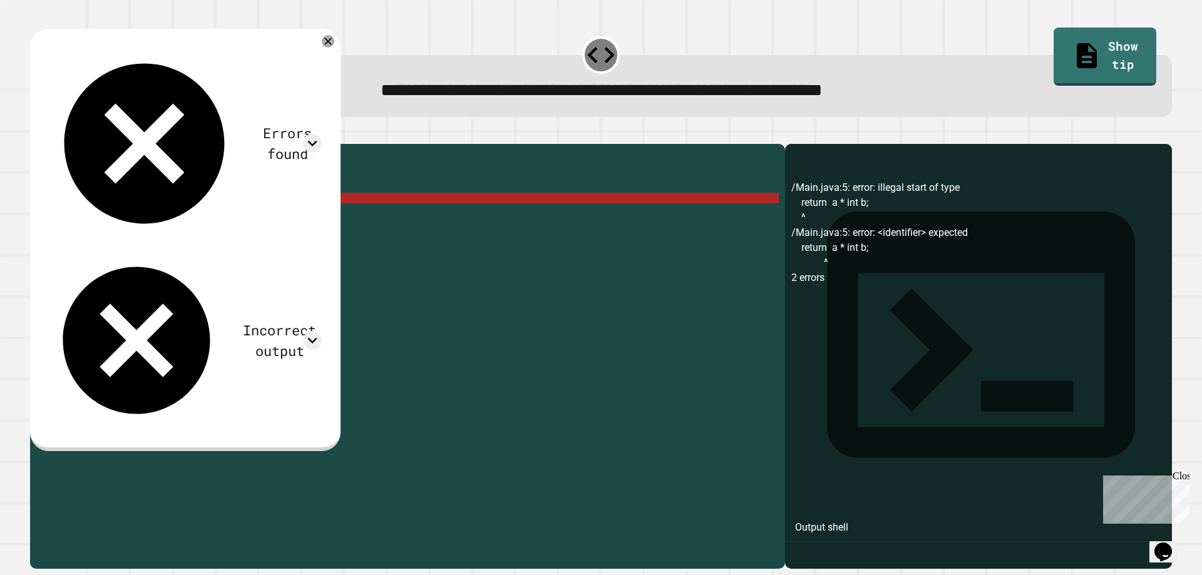
click at [147, 215] on div "public class Main { //Add multiple method here public static int multiCode ( in…" at bounding box center [420, 341] width 718 height 383
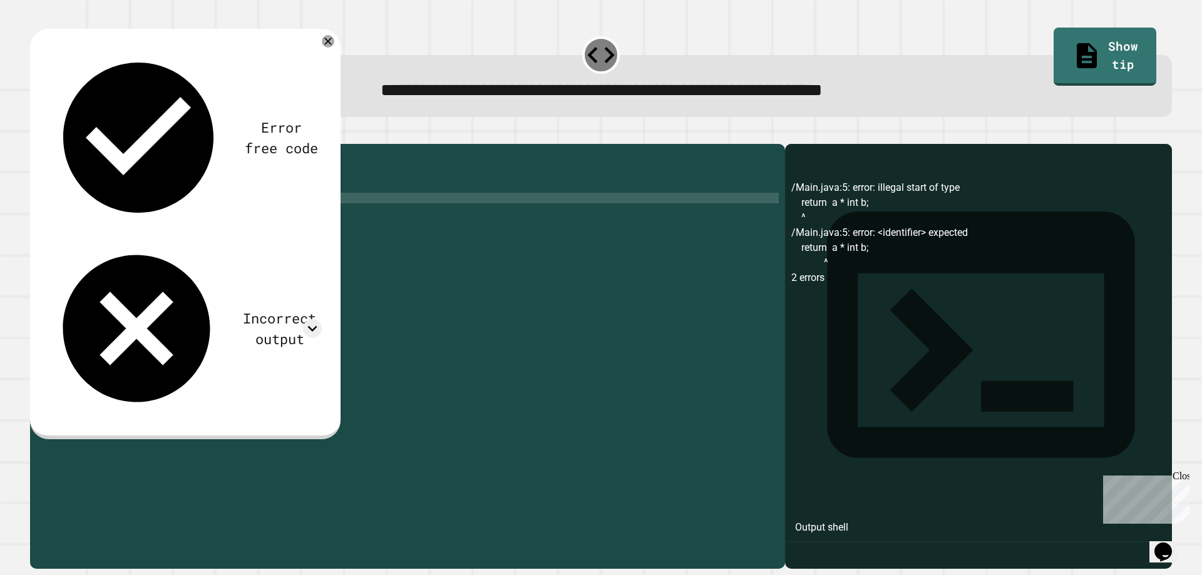
scroll to position [0, 6]
click at [36, 134] on icon "button" at bounding box center [36, 134] width 0 height 0
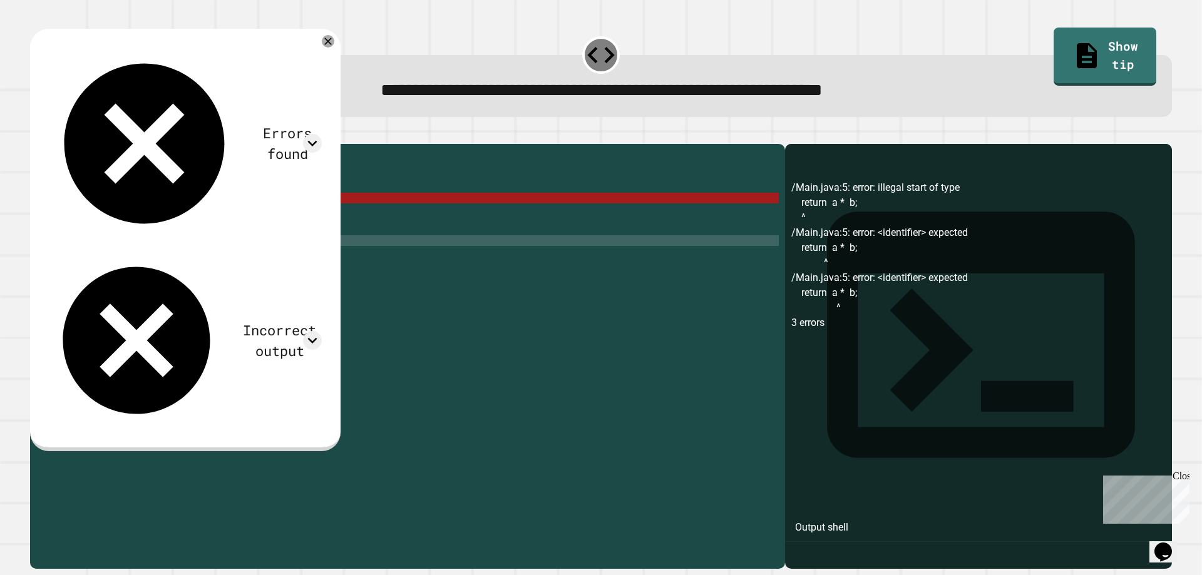
click at [273, 255] on div "public class Main { //Add multiple method here public static int multiCode ( in…" at bounding box center [420, 341] width 718 height 383
click at [294, 204] on div "public class Main { //Add multiple method here public static int multiCode ( in…" at bounding box center [420, 341] width 718 height 383
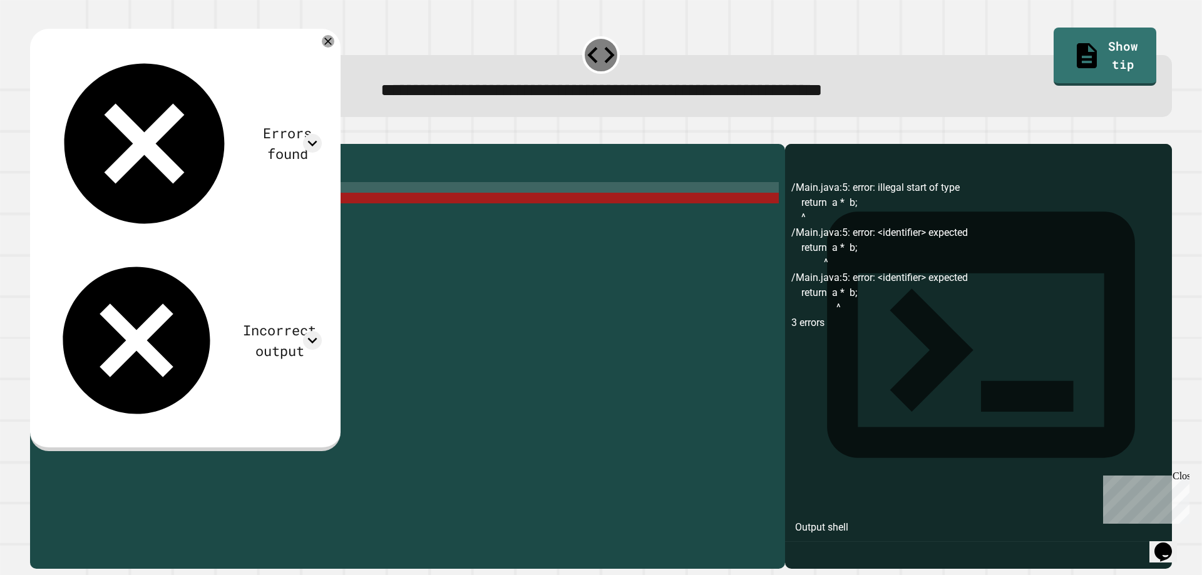
type textarea "**********"
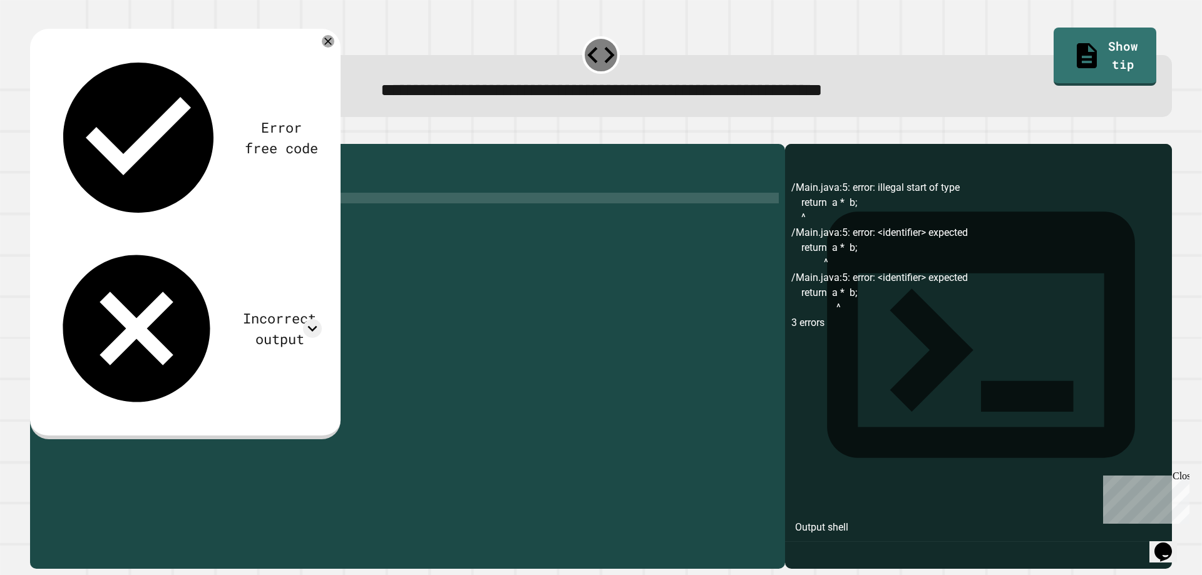
scroll to position [0, 6]
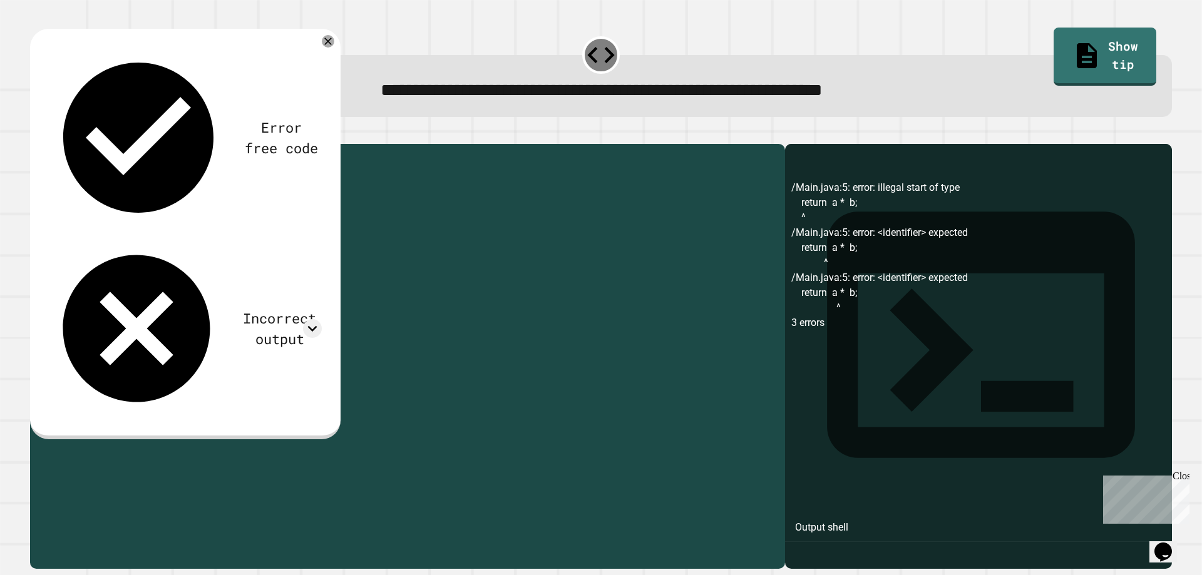
drag, startPoint x: 120, startPoint y: 222, endPoint x: 149, endPoint y: 229, distance: 30.2
click at [149, 229] on div "public class Main { //Add multiple method here public static int multiCode ( in…" at bounding box center [420, 341] width 718 height 383
click at [36, 134] on button "button" at bounding box center [36, 134] width 0 height 0
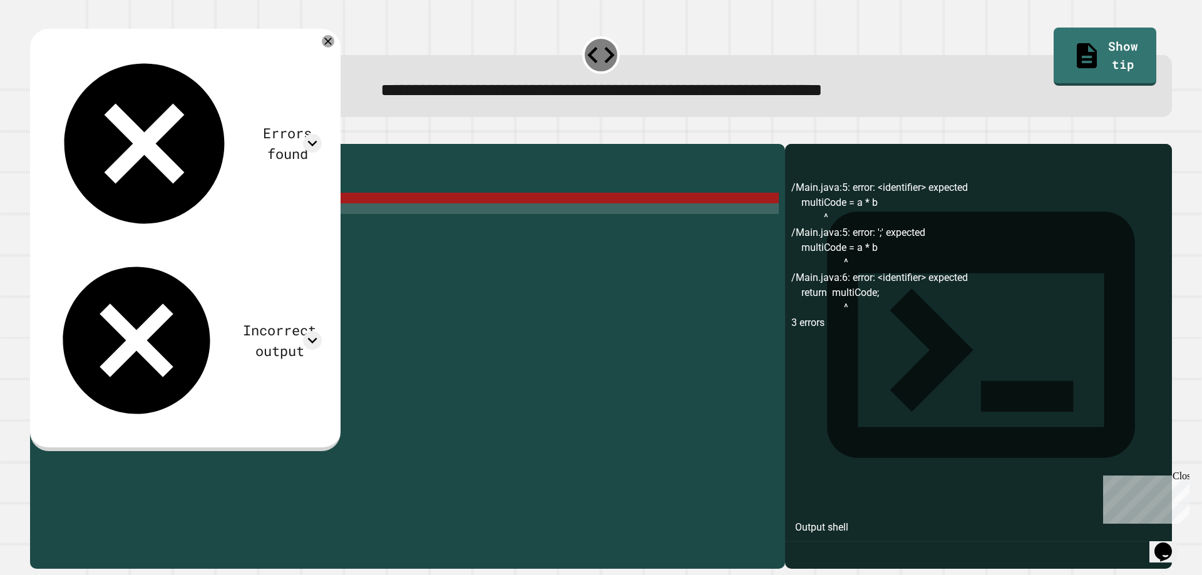
click at [78, 218] on div "public class Main { //Add multiple method here public static int multiCode ( in…" at bounding box center [420, 341] width 718 height 383
click at [83, 216] on div "public class Main { //Add multiple method here public static int multiCode ( in…" at bounding box center [420, 341] width 718 height 383
click at [305, 249] on div "public class Main { //Add multiple method here public static int multiCode ( in…" at bounding box center [420, 341] width 718 height 383
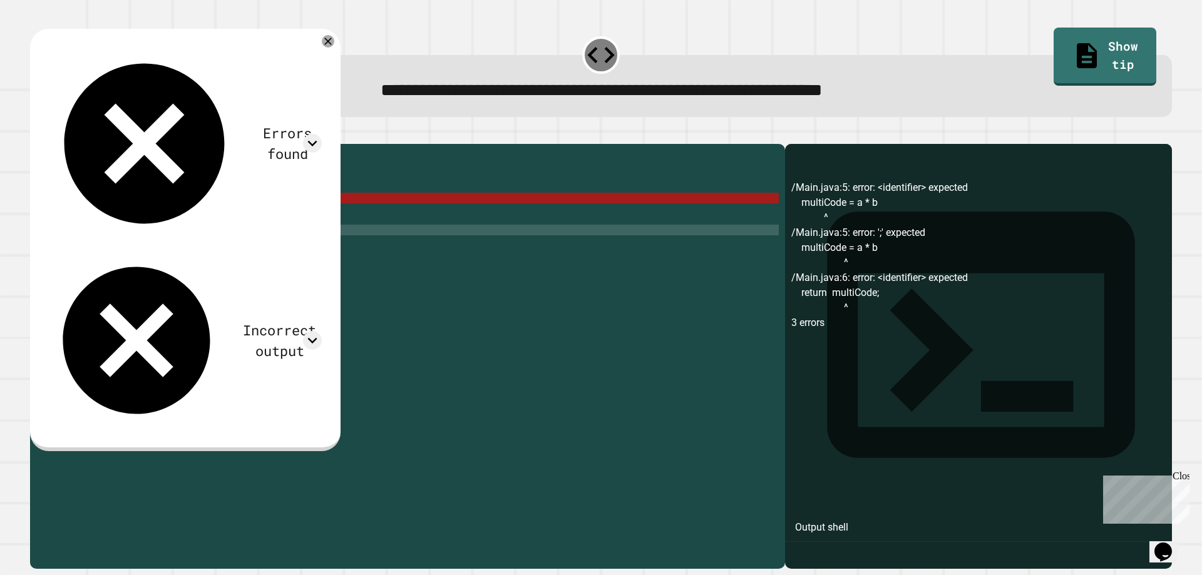
click at [299, 210] on div "public class Main { //Add multiple method here public static int multiCode ( in…" at bounding box center [420, 341] width 718 height 383
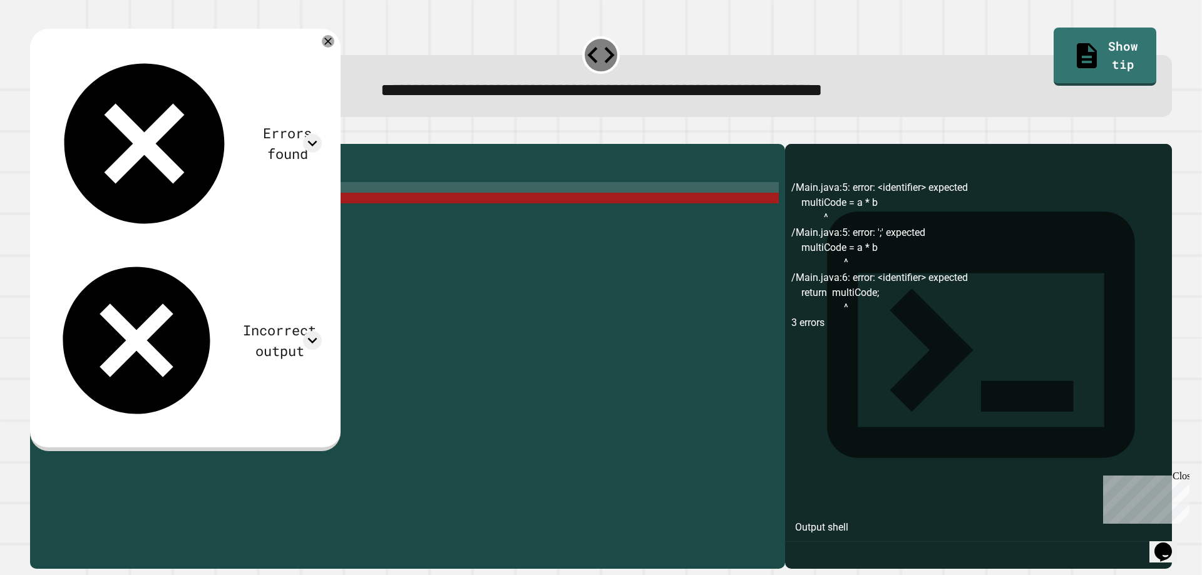
click at [80, 212] on div "public class Main { //Add multiple method here public static int multiCode ( in…" at bounding box center [420, 341] width 718 height 383
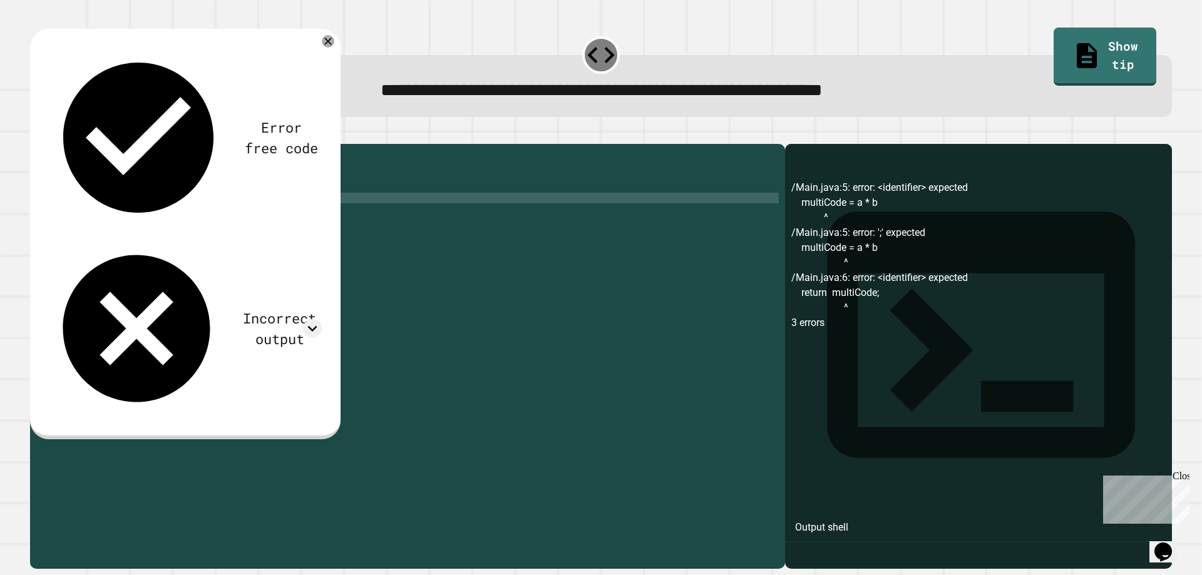
scroll to position [0, 3]
click at [191, 213] on div "public class Main { //Add multiple method here public static int multiCode ( in…" at bounding box center [420, 341] width 718 height 383
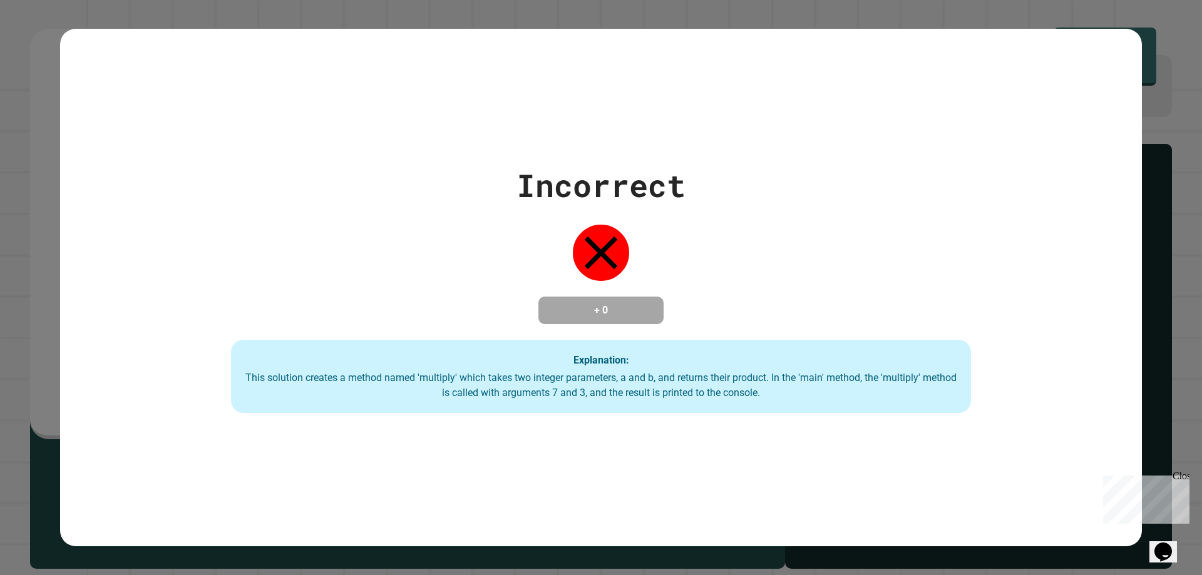
type textarea "**********"
